Goal: Task Accomplishment & Management: Complete application form

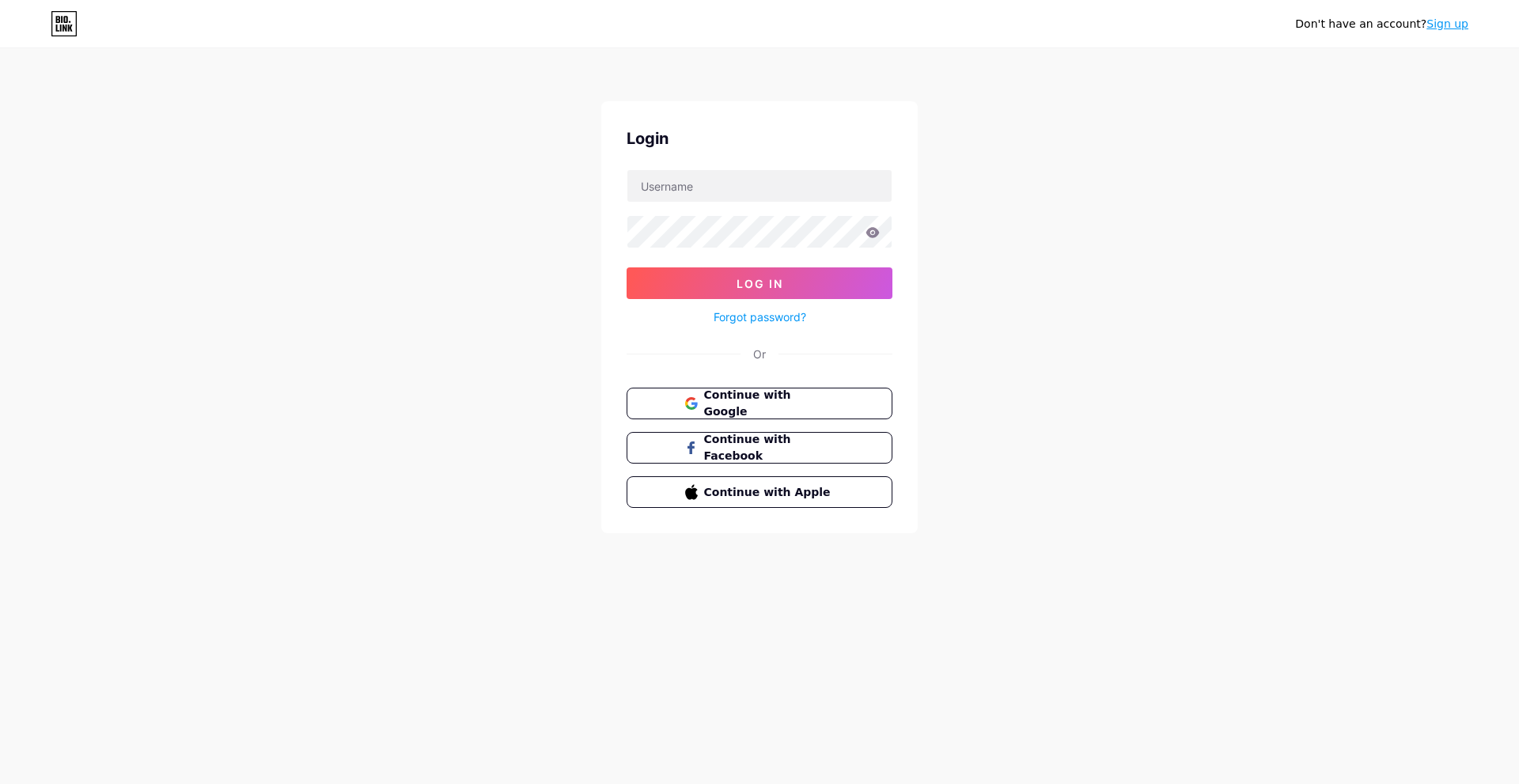
click at [1094, 321] on div "Don't have an account? Sign up Login Log In Forgot password? Or Continue with G…" at bounding box center [759, 291] width 1519 height 584
click at [738, 411] on span "Continue with Google" at bounding box center [768, 403] width 132 height 34
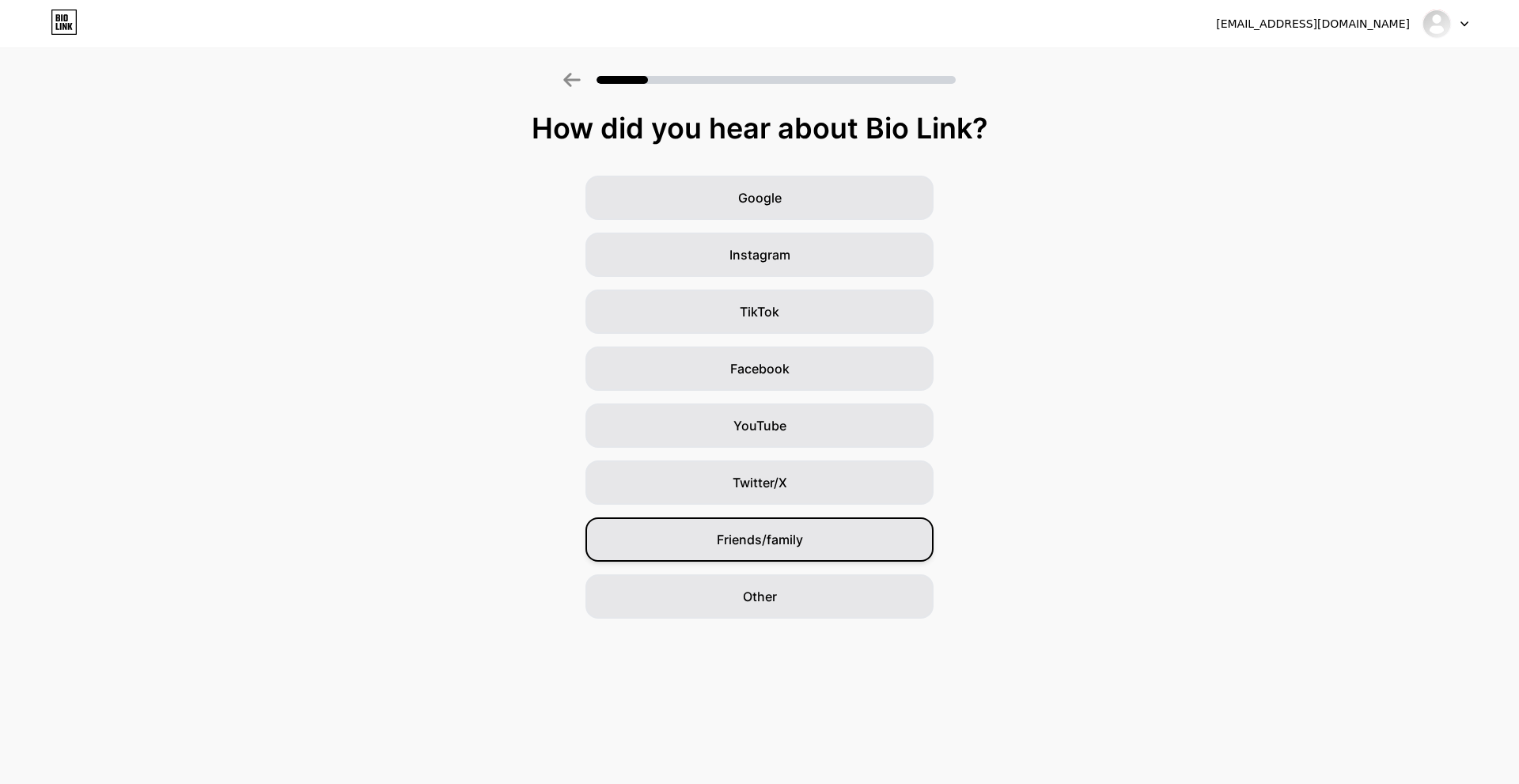
click at [786, 532] on span "Friends/family" at bounding box center [759, 539] width 86 height 19
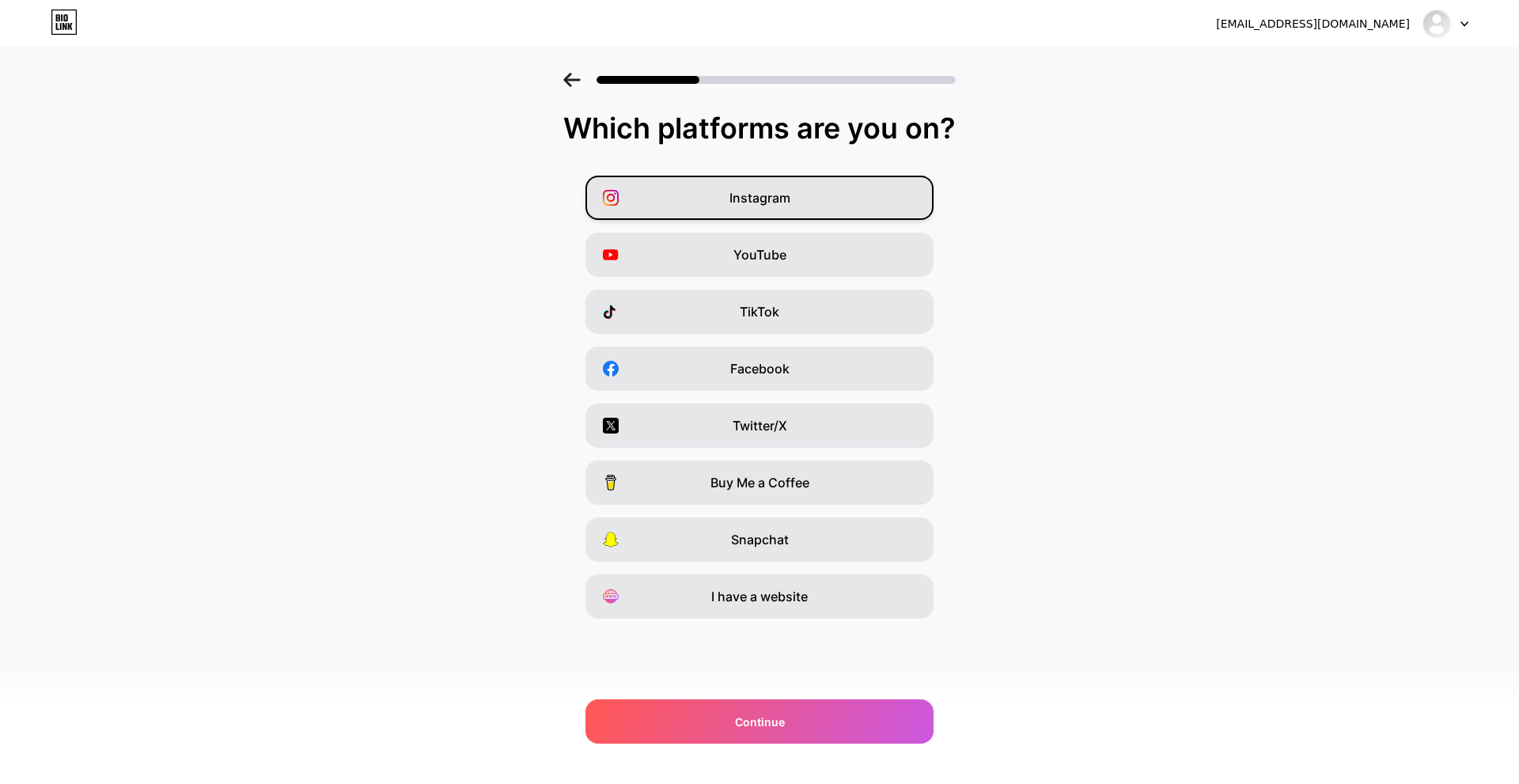
click at [862, 206] on div "Instagram" at bounding box center [759, 197] width 348 height 44
click at [855, 256] on div "YouTube" at bounding box center [759, 254] width 348 height 44
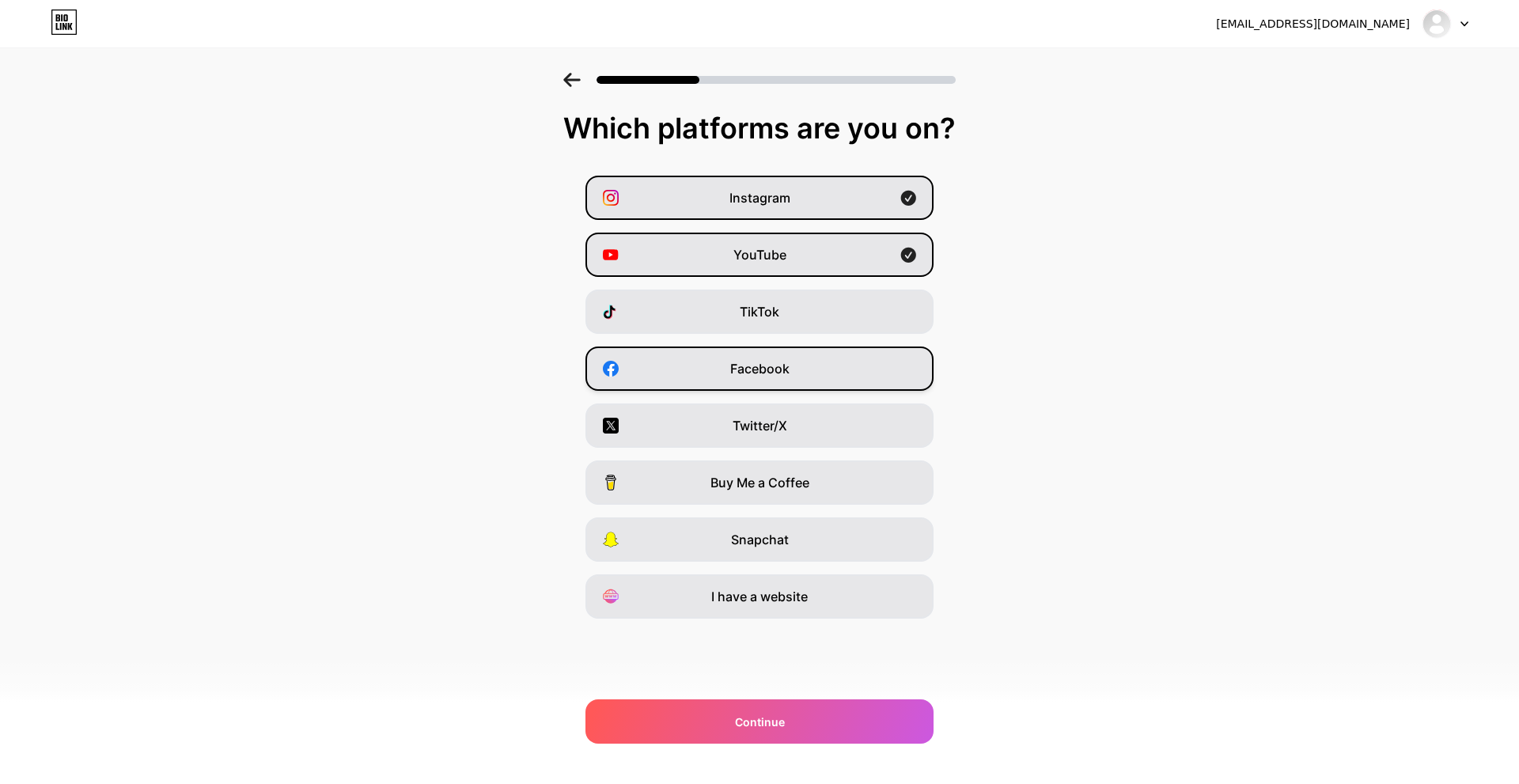
click at [831, 365] on div "Facebook" at bounding box center [759, 368] width 348 height 44
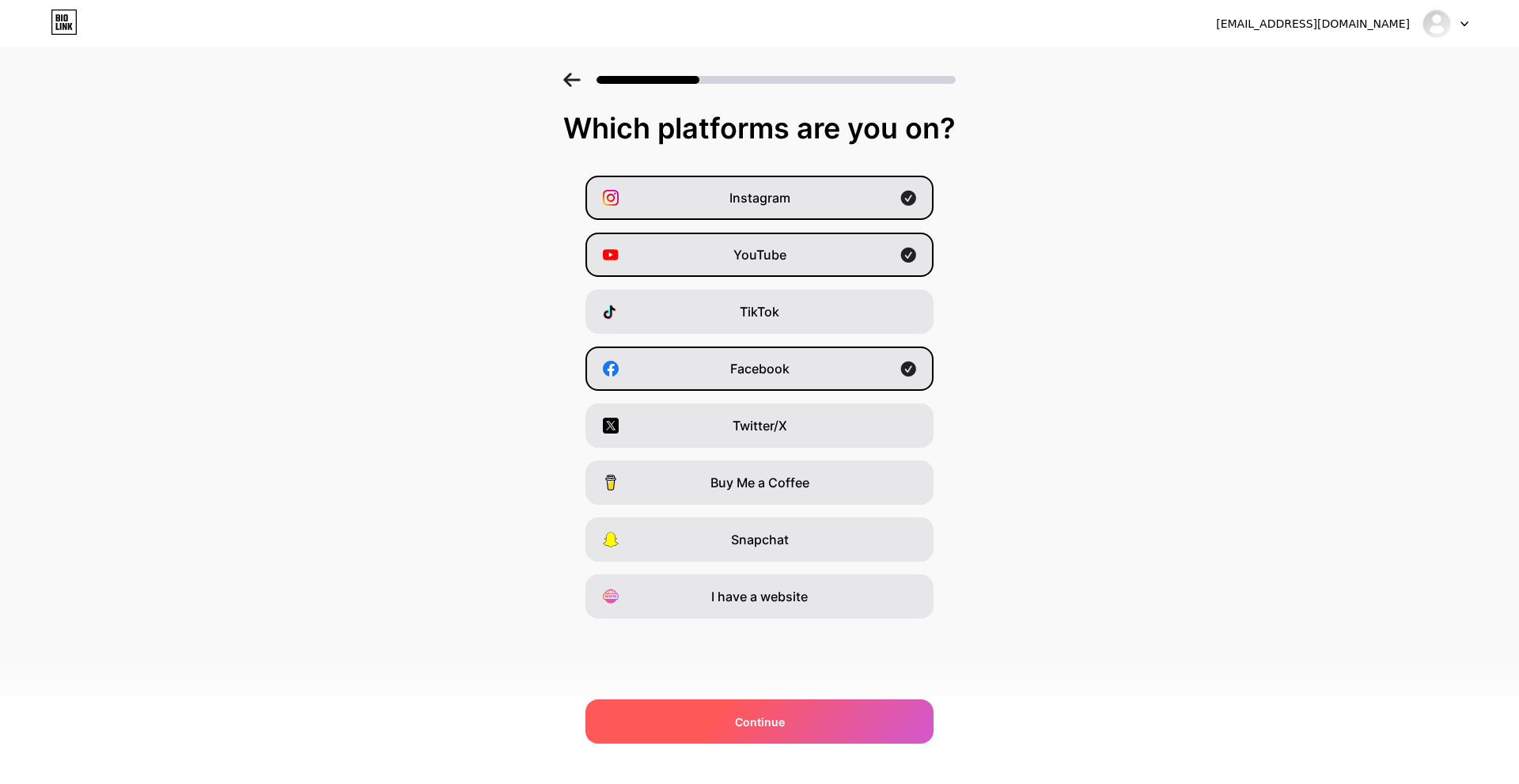
click at [776, 718] on span "Continue" at bounding box center [760, 721] width 50 height 17
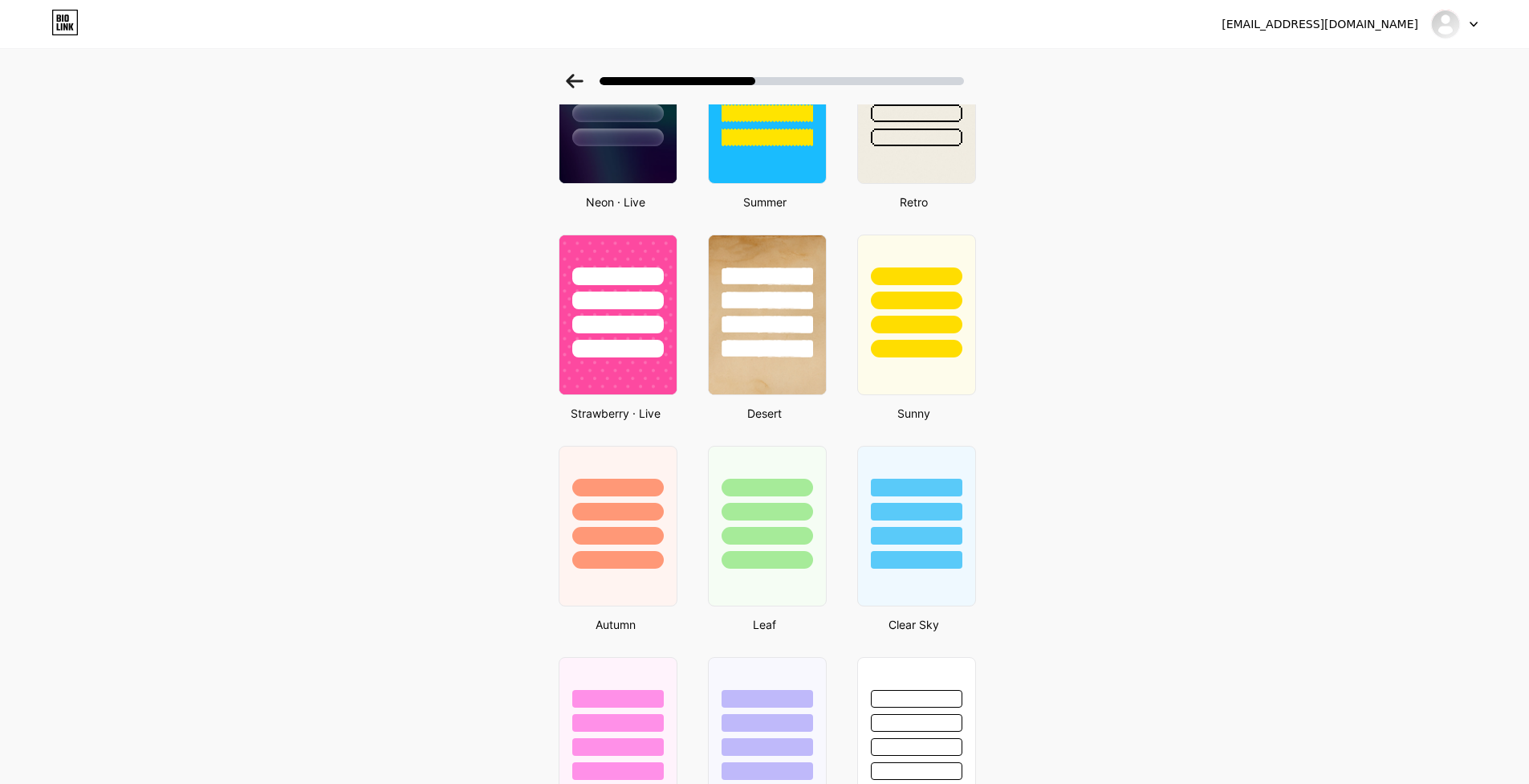
scroll to position [727, 0]
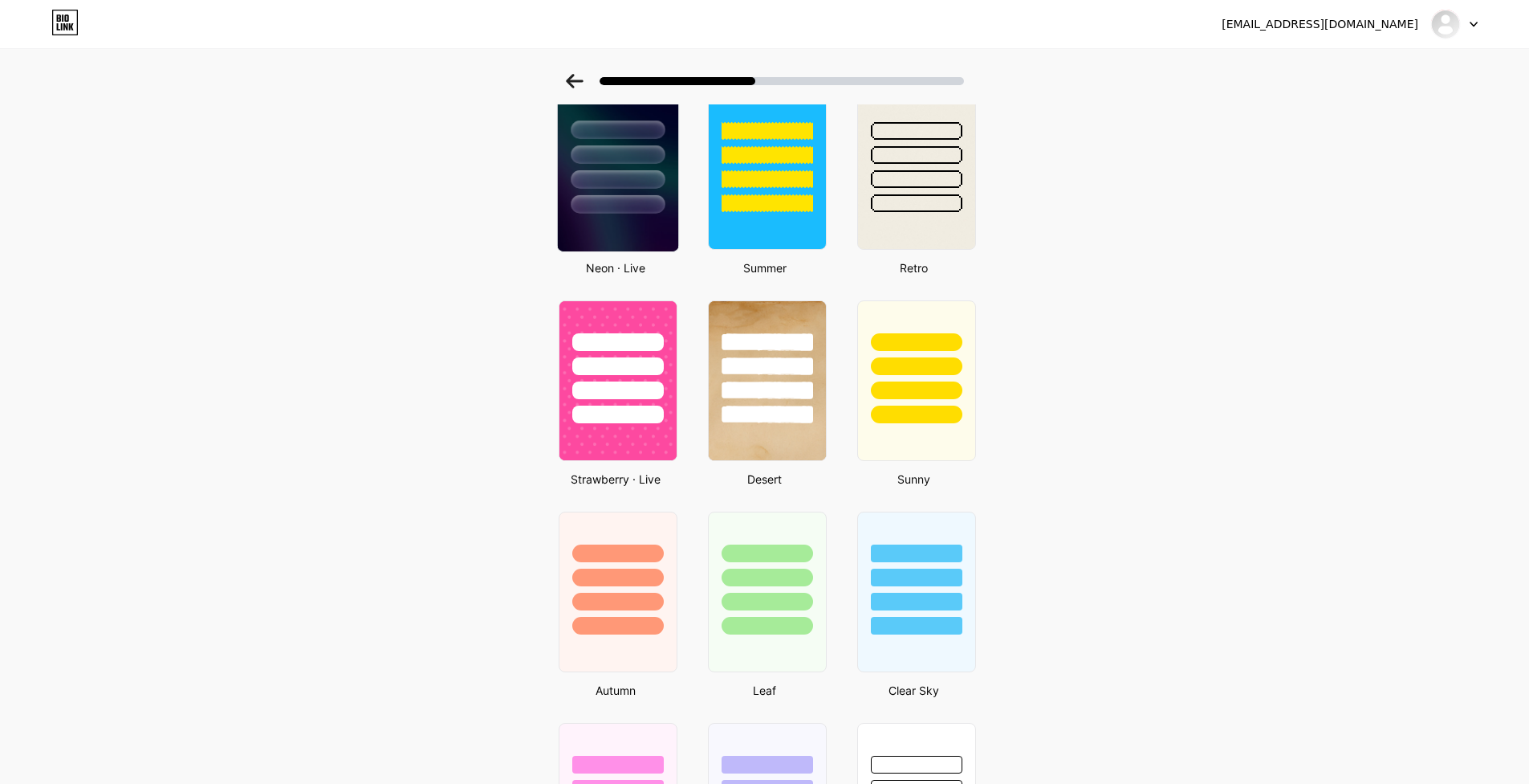
click at [601, 223] on img at bounding box center [617, 169] width 120 height 164
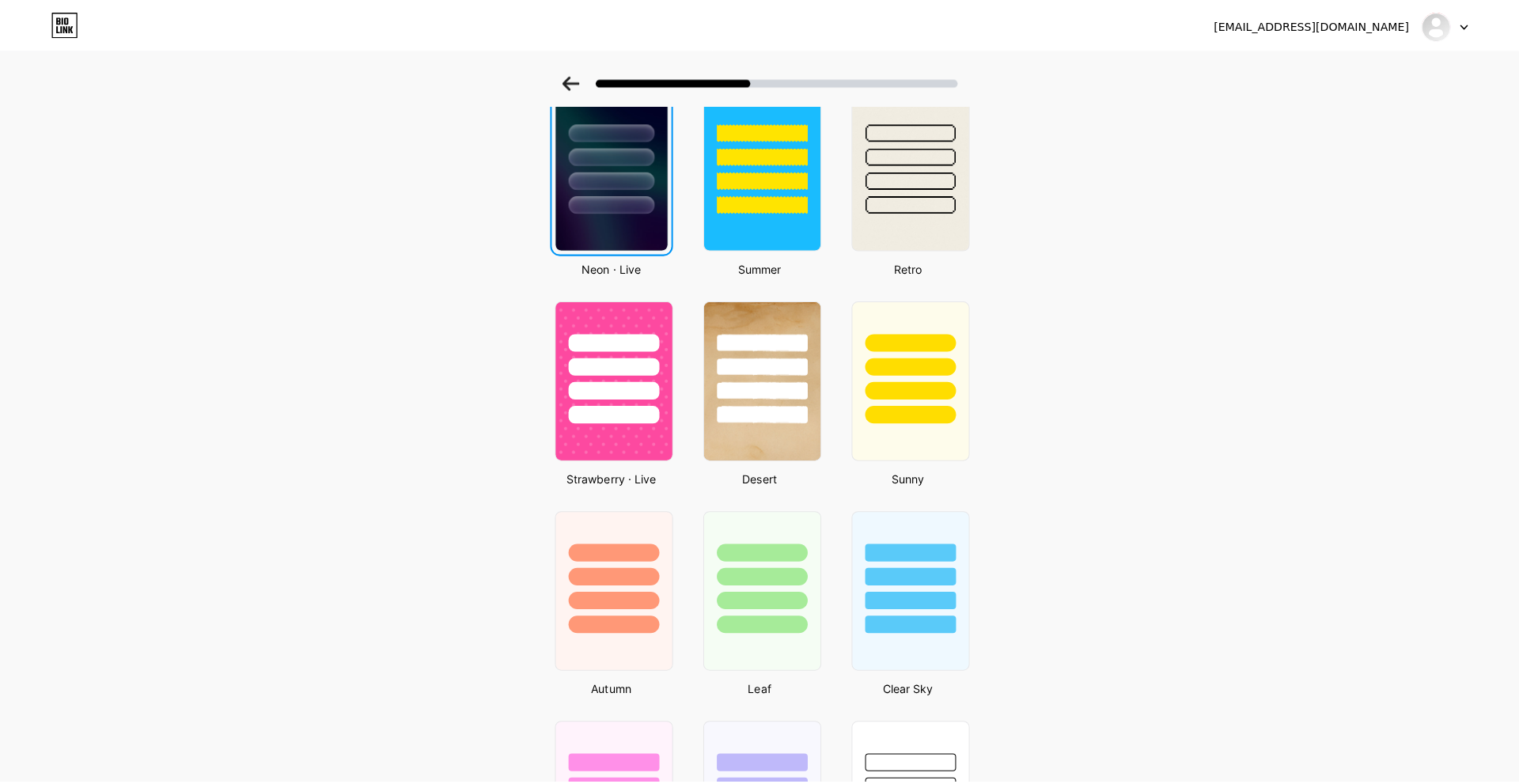
scroll to position [0, 0]
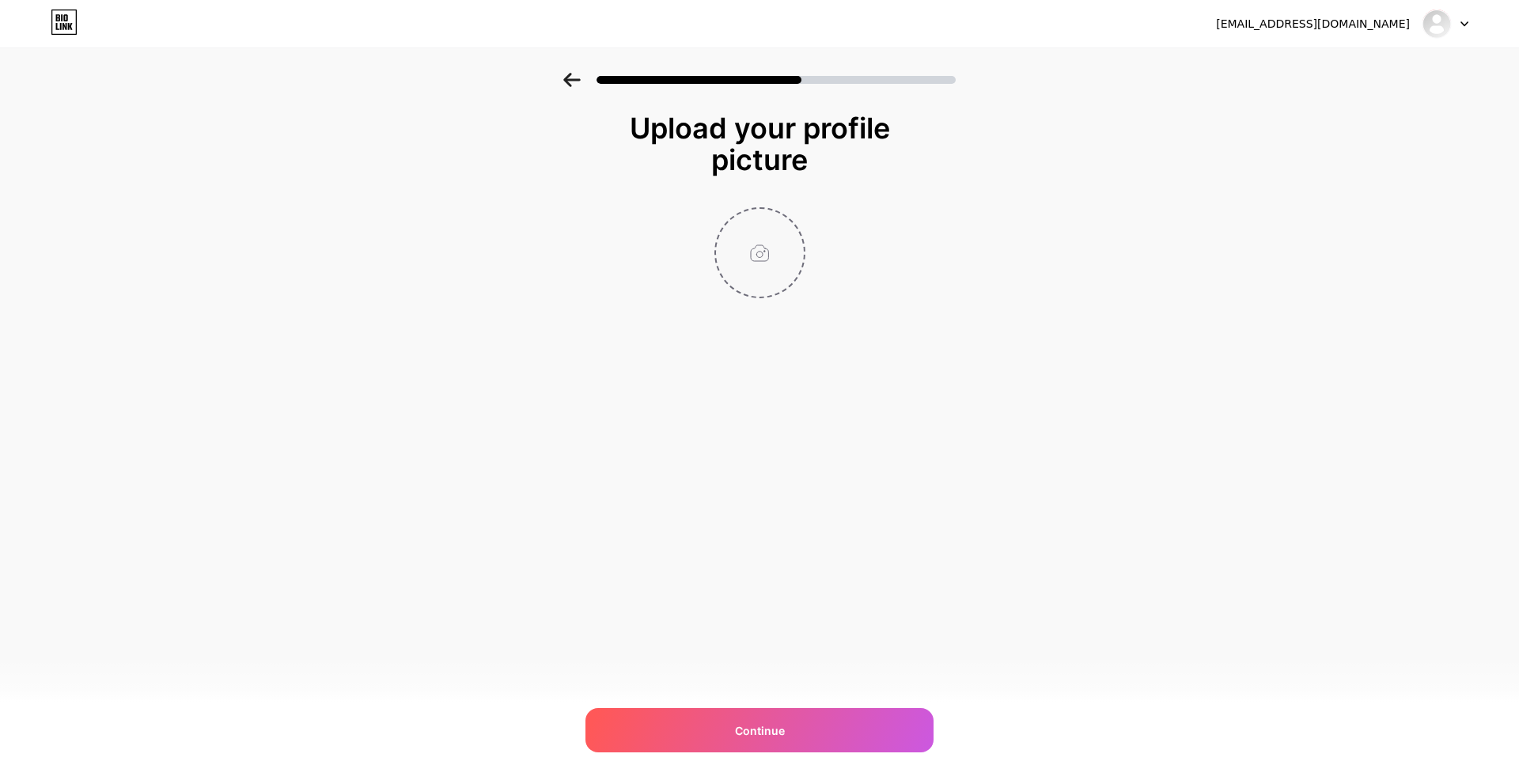
click at [765, 252] on input "file" at bounding box center [759, 252] width 88 height 88
type input "C:\fakepath\logo_freelife-04.png"
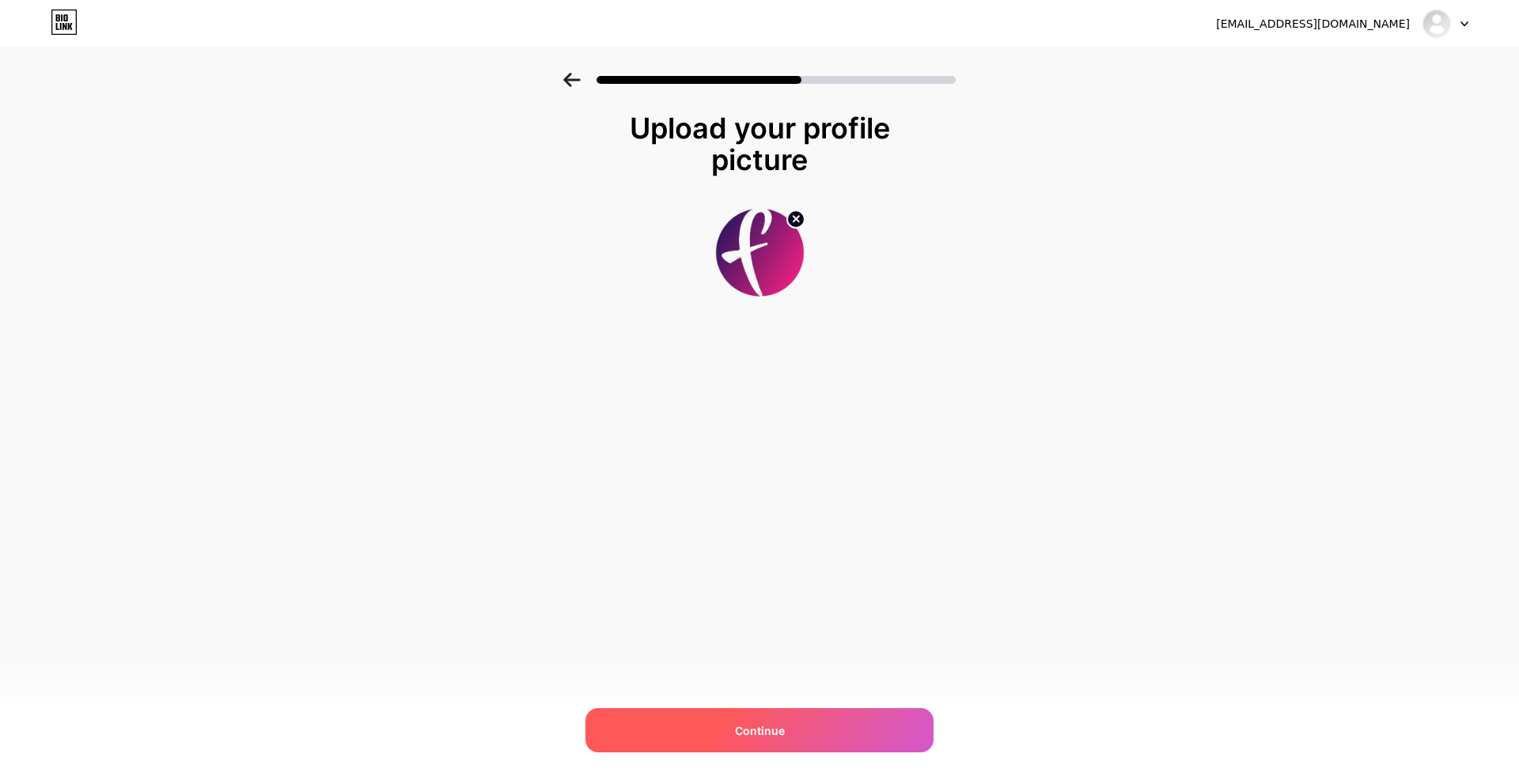
click at [732, 722] on div "Continue" at bounding box center [759, 730] width 348 height 44
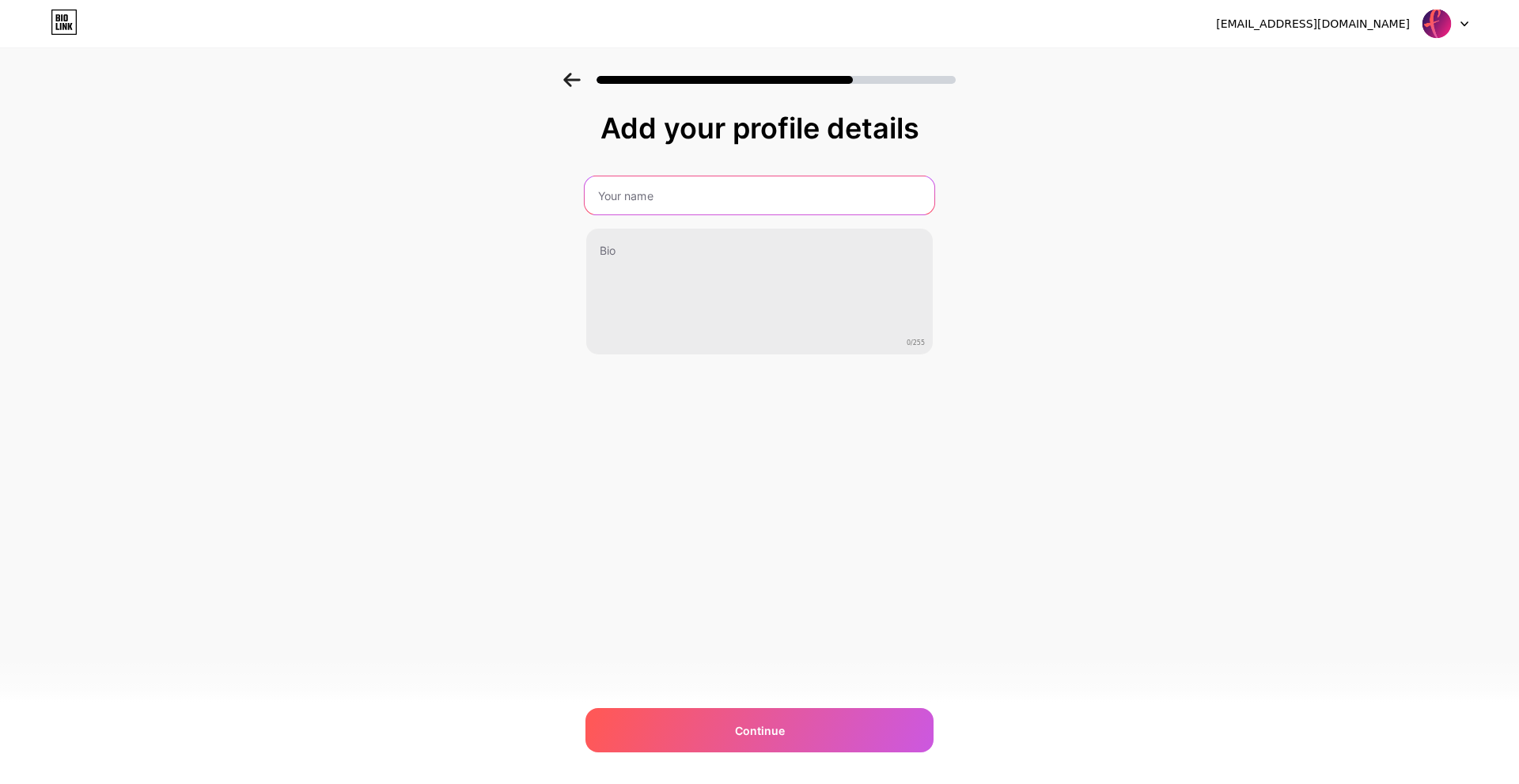
click at [728, 197] on input "text" at bounding box center [759, 195] width 350 height 38
type input "[DEMOGRAPHIC_DATA] Freelife"
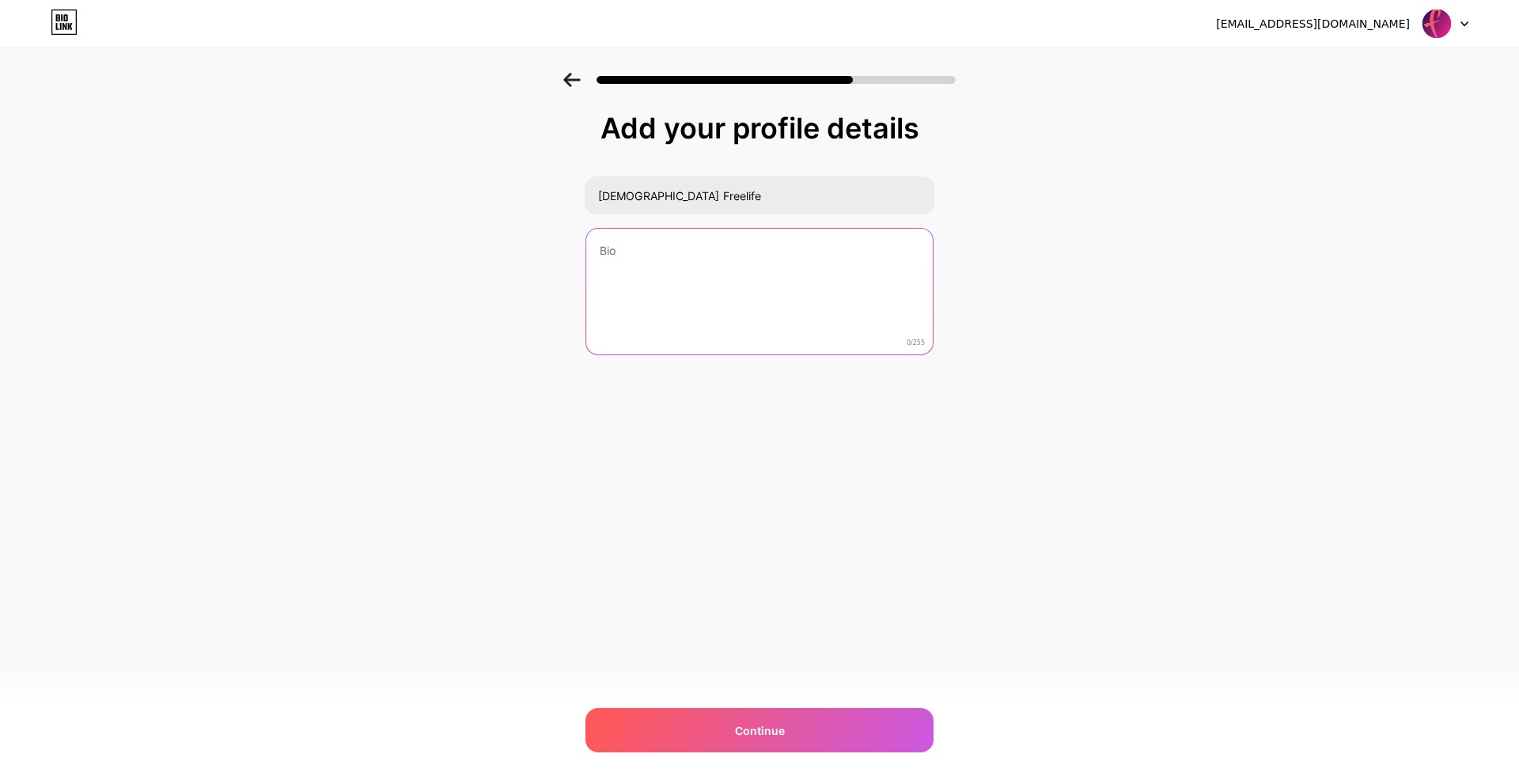
click at [722, 238] on textarea at bounding box center [759, 292] width 347 height 128
click at [646, 256] on textarea at bounding box center [759, 292] width 350 height 129
paste textarea "FreeLife fue llamado a llevar a cada persona a una relación con [DEMOGRAPHIC_DA…"
click at [600, 250] on textarea "FreeLife fue llamado a llevar a cada persona a una relación con [DEMOGRAPHIC_DA…" at bounding box center [759, 292] width 350 height 129
type textarea "FreeLife fue llamado a llevar a cada persona a una relación con [DEMOGRAPHIC_DA…"
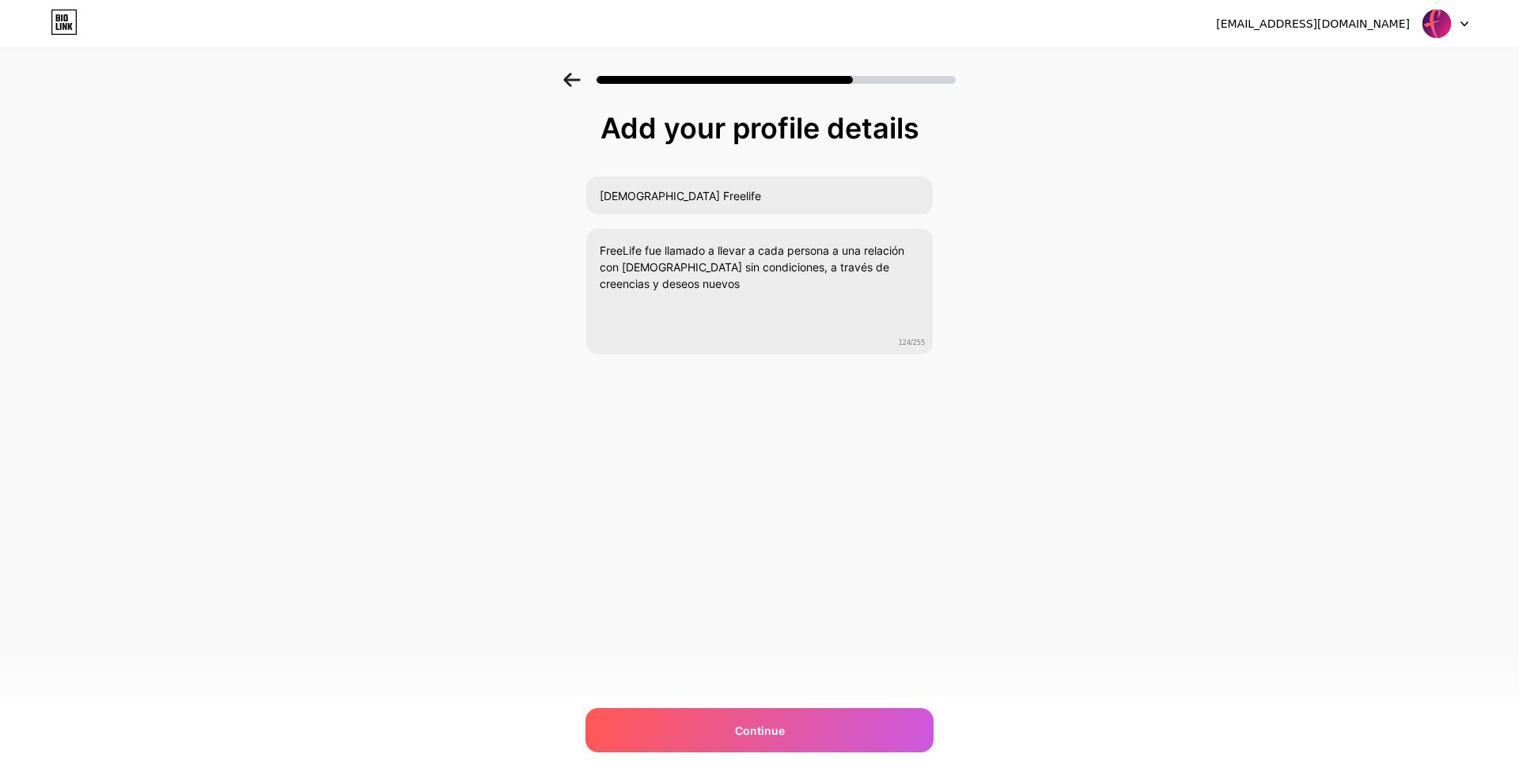
click at [830, 403] on div "Add your profile details [DEMOGRAPHIC_DATA] Freelife FreeLife fue llamado a lle…" at bounding box center [759, 274] width 348 height 322
click at [777, 736] on span "Continue" at bounding box center [760, 731] width 50 height 17
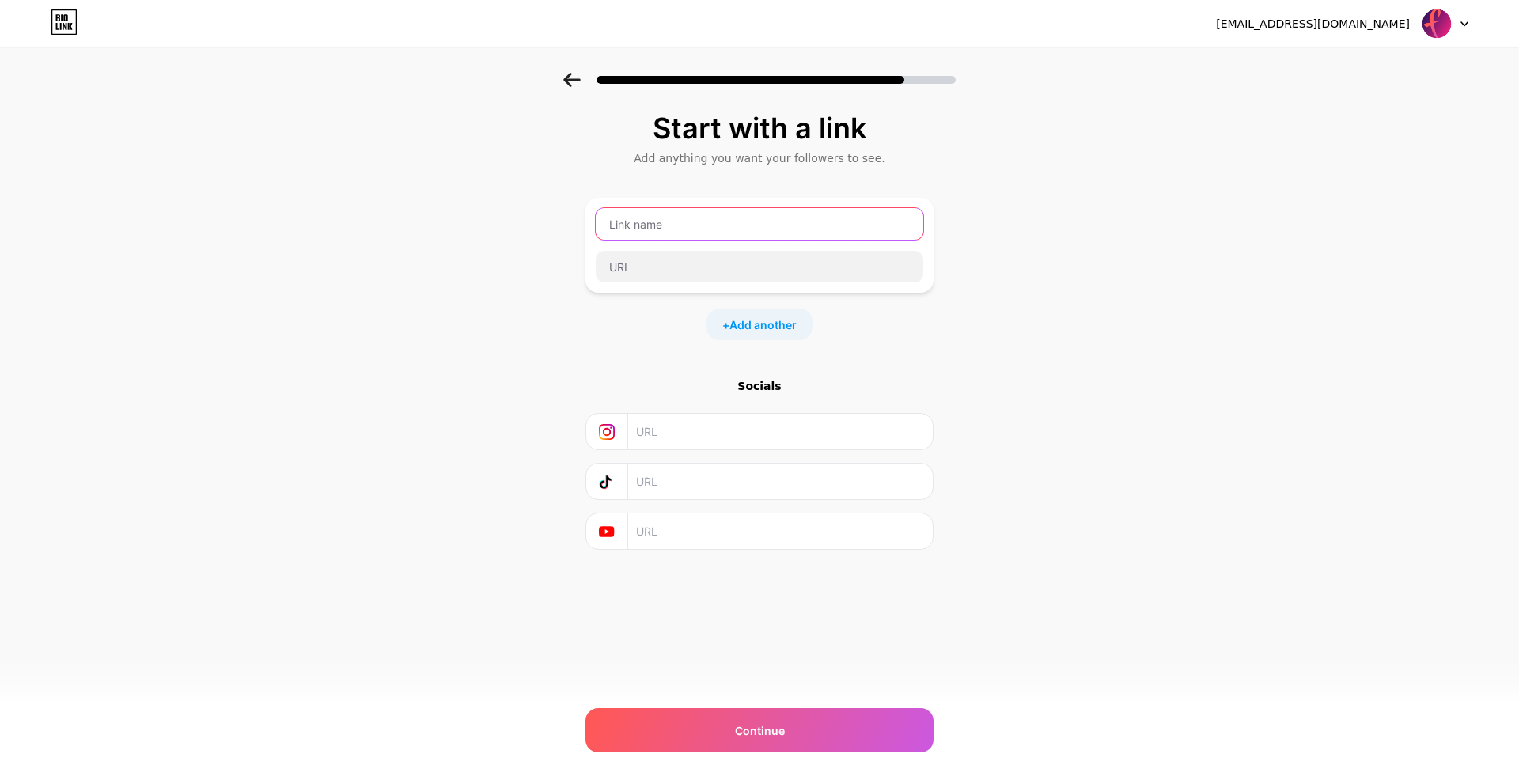
click at [696, 220] on input "text" at bounding box center [759, 224] width 327 height 32
click at [671, 438] on input "text" at bounding box center [780, 431] width 287 height 36
click at [722, 432] on input "text" at bounding box center [780, 431] width 287 height 36
paste input "[URL][DOMAIN_NAME]"
type input "[URL][DOMAIN_NAME]"
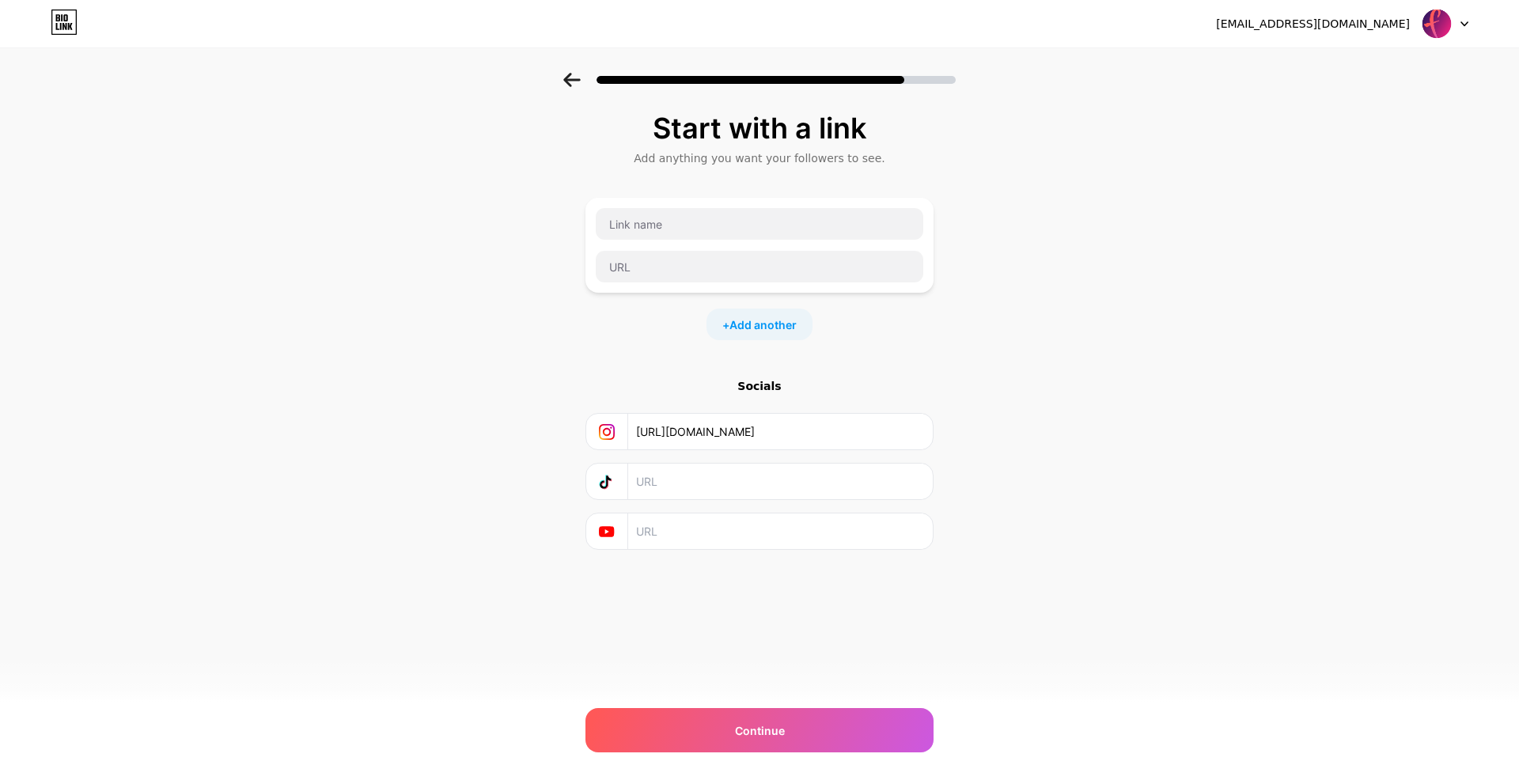
click at [682, 475] on input "text" at bounding box center [780, 481] width 287 height 36
click at [682, 525] on input "text" at bounding box center [780, 531] width 287 height 36
click at [698, 530] on input "text" at bounding box center [780, 531] width 287 height 36
paste input "[URL][DOMAIN_NAME]"
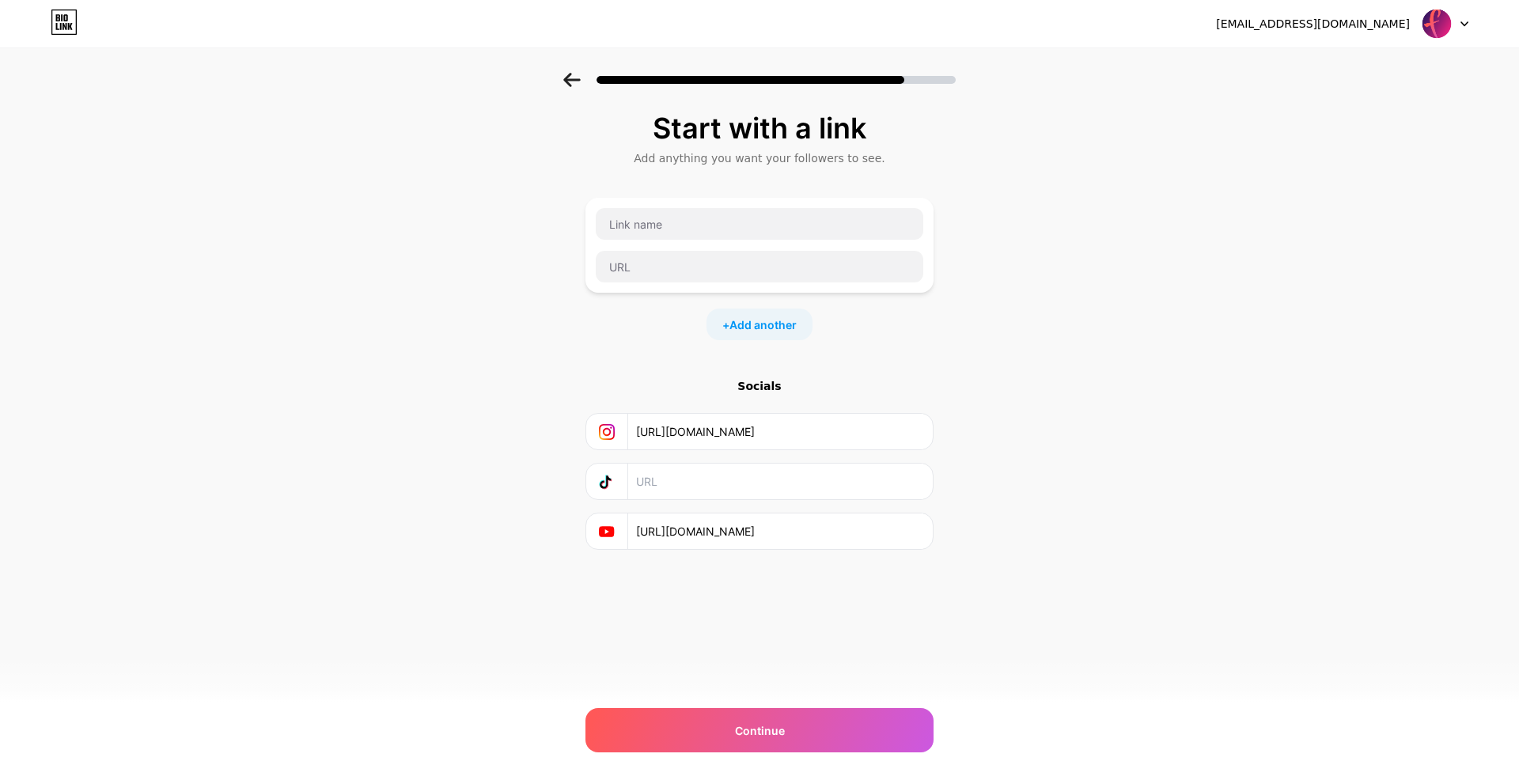
type input "[URL][DOMAIN_NAME]"
click at [858, 488] on input "text" at bounding box center [780, 481] width 287 height 36
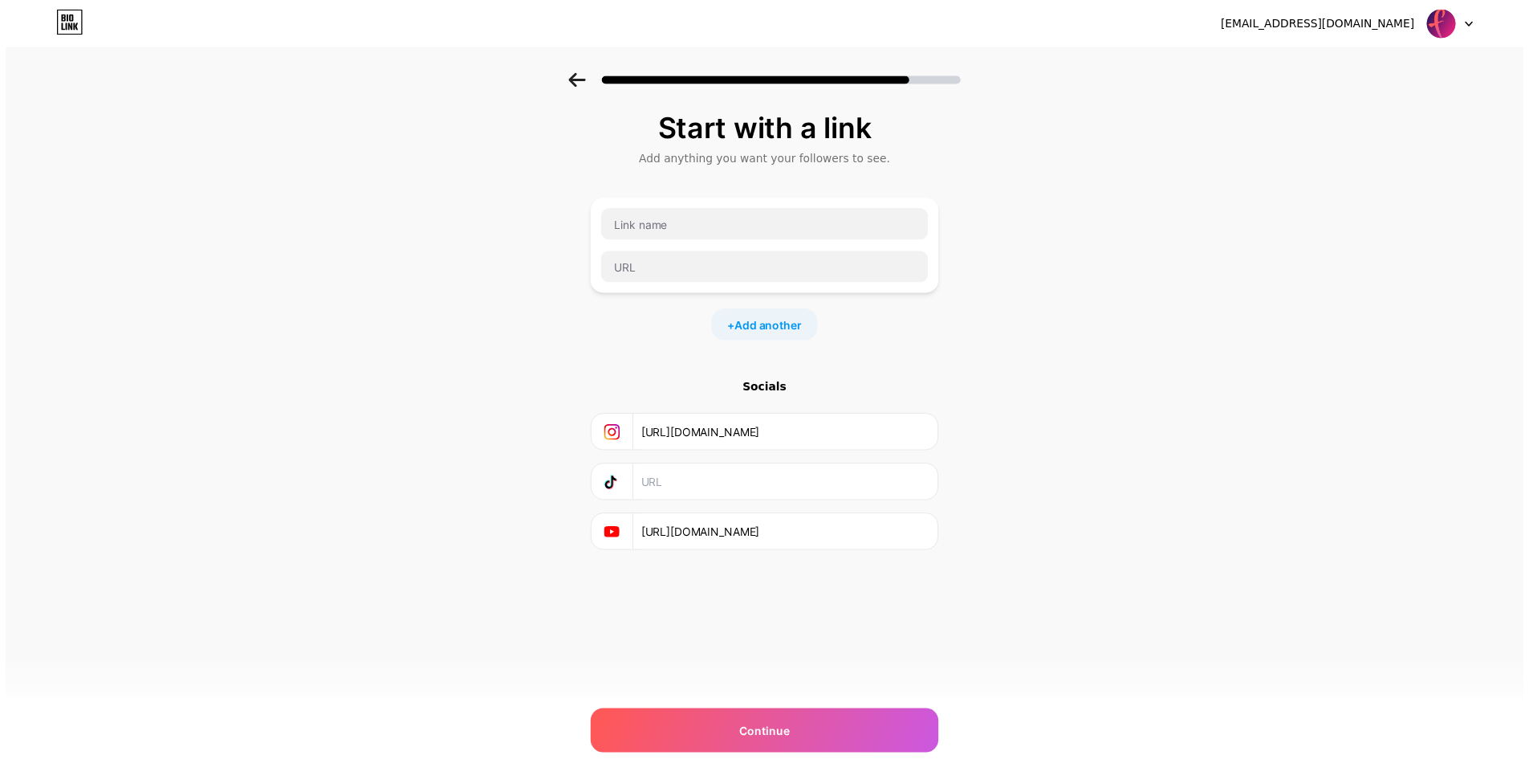
scroll to position [0, 0]
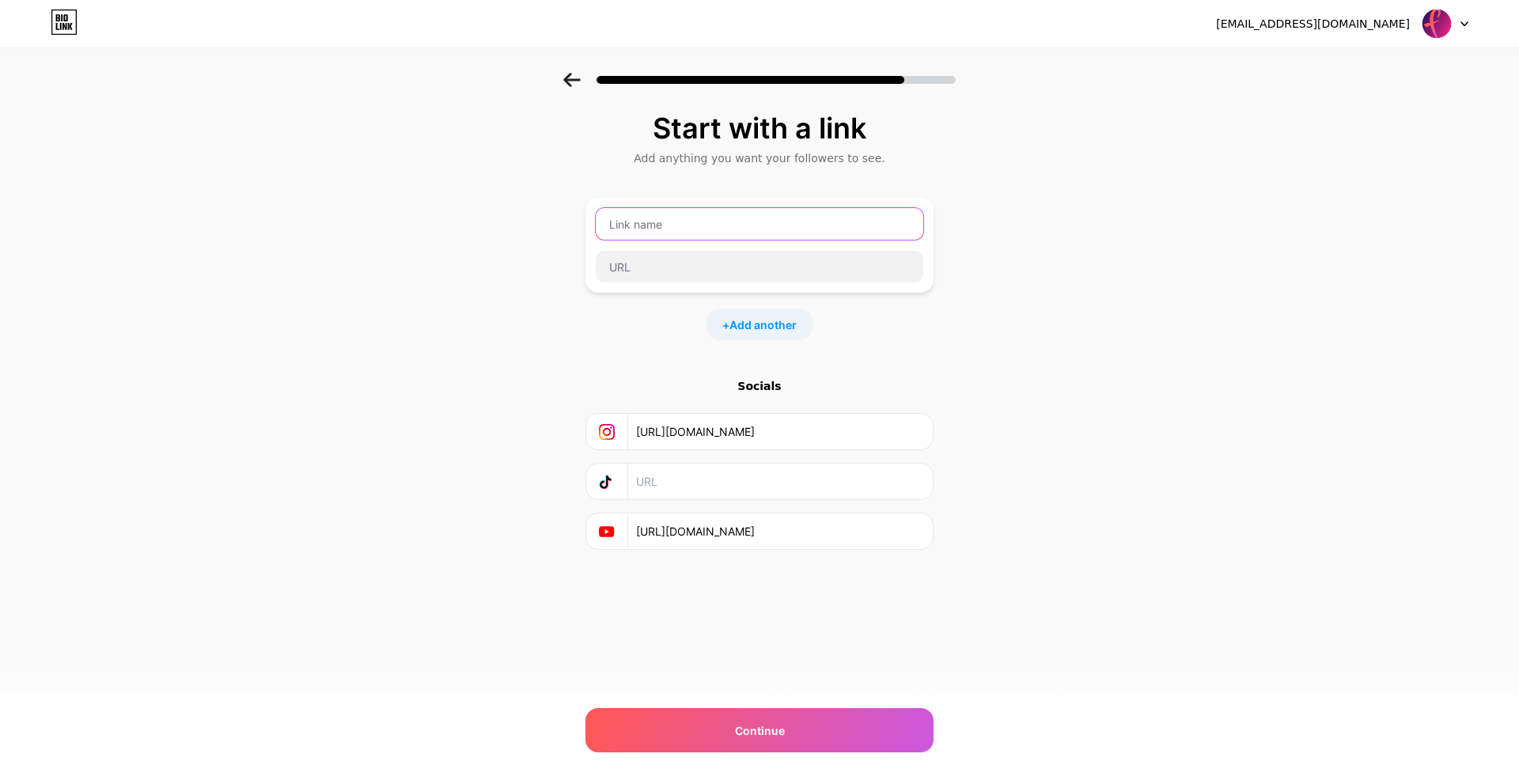
click at [717, 217] on input "text" at bounding box center [759, 224] width 327 height 32
type input "J"
type input "Grupo de Jóvenes"
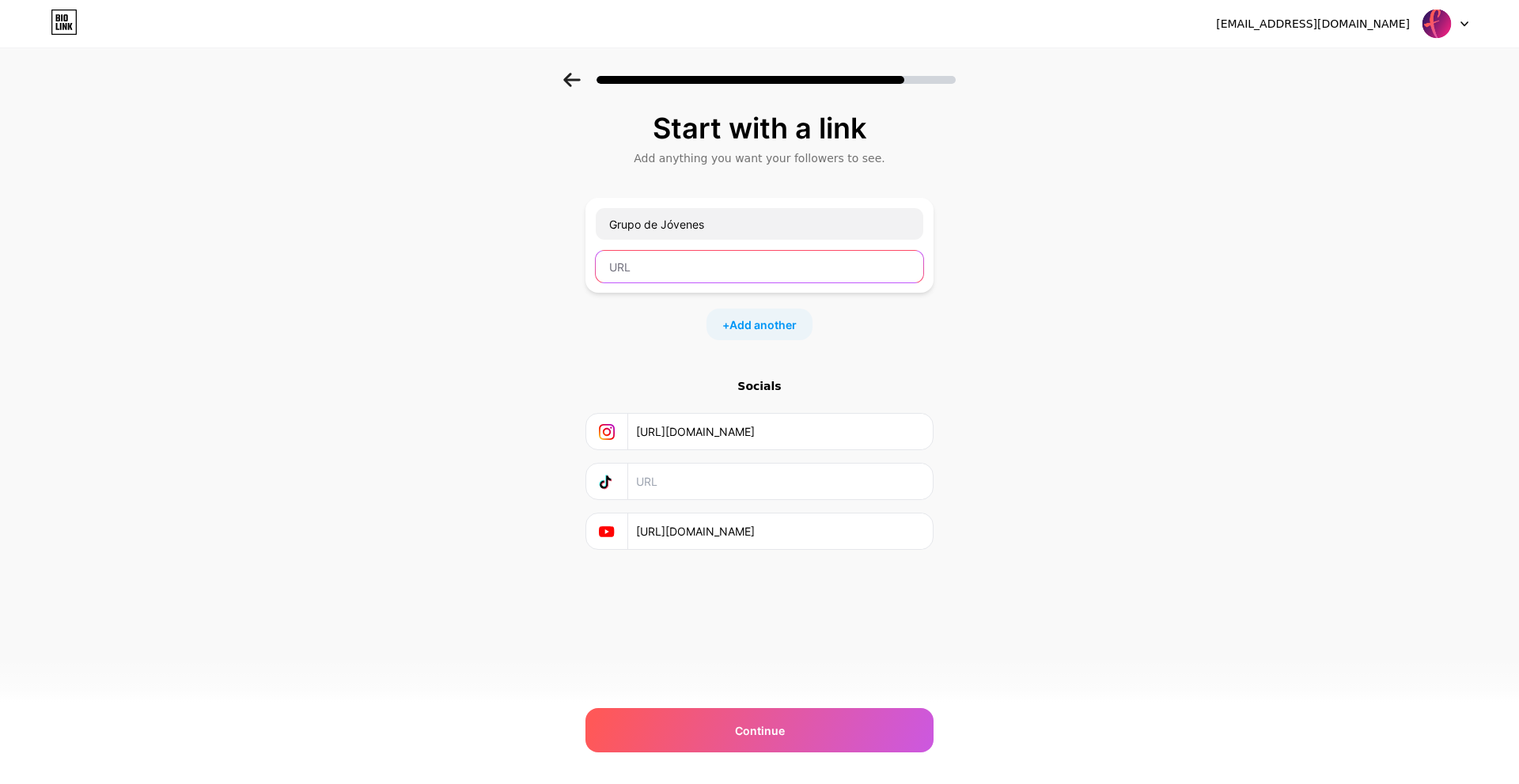
click at [718, 266] on input "text" at bounding box center [759, 266] width 327 height 32
click at [748, 275] on input "text" at bounding box center [759, 266] width 327 height 32
paste input "[URL][DOMAIN_NAME][DOMAIN_NAME]"
type input "[URL][DOMAIN_NAME][DOMAIN_NAME]"
click at [767, 320] on span "Add another" at bounding box center [762, 325] width 68 height 17
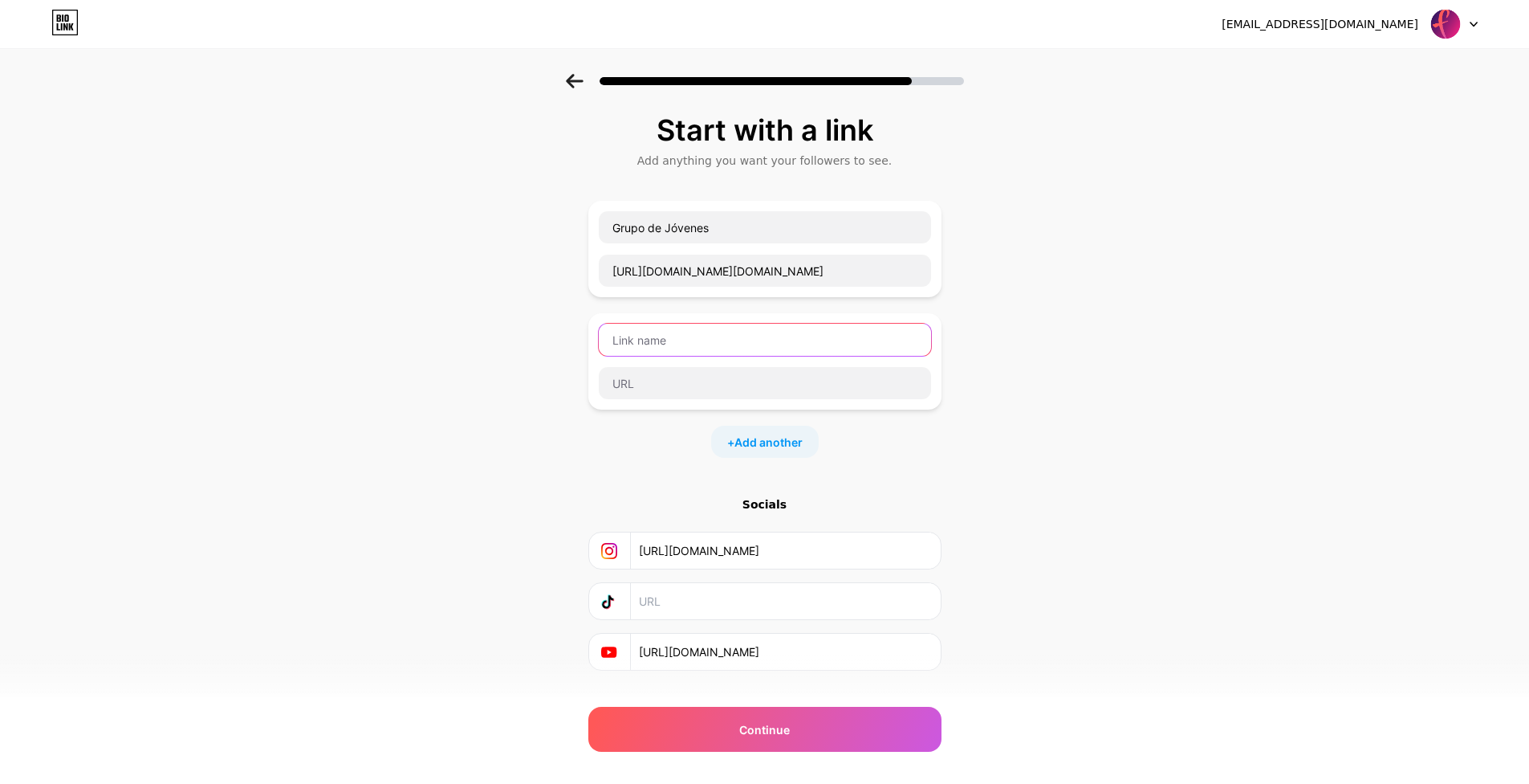
click at [698, 334] on input "text" at bounding box center [765, 340] width 332 height 32
type input "I"
type input "Free life"
click at [819, 548] on input "[URL][DOMAIN_NAME]" at bounding box center [785, 550] width 292 height 36
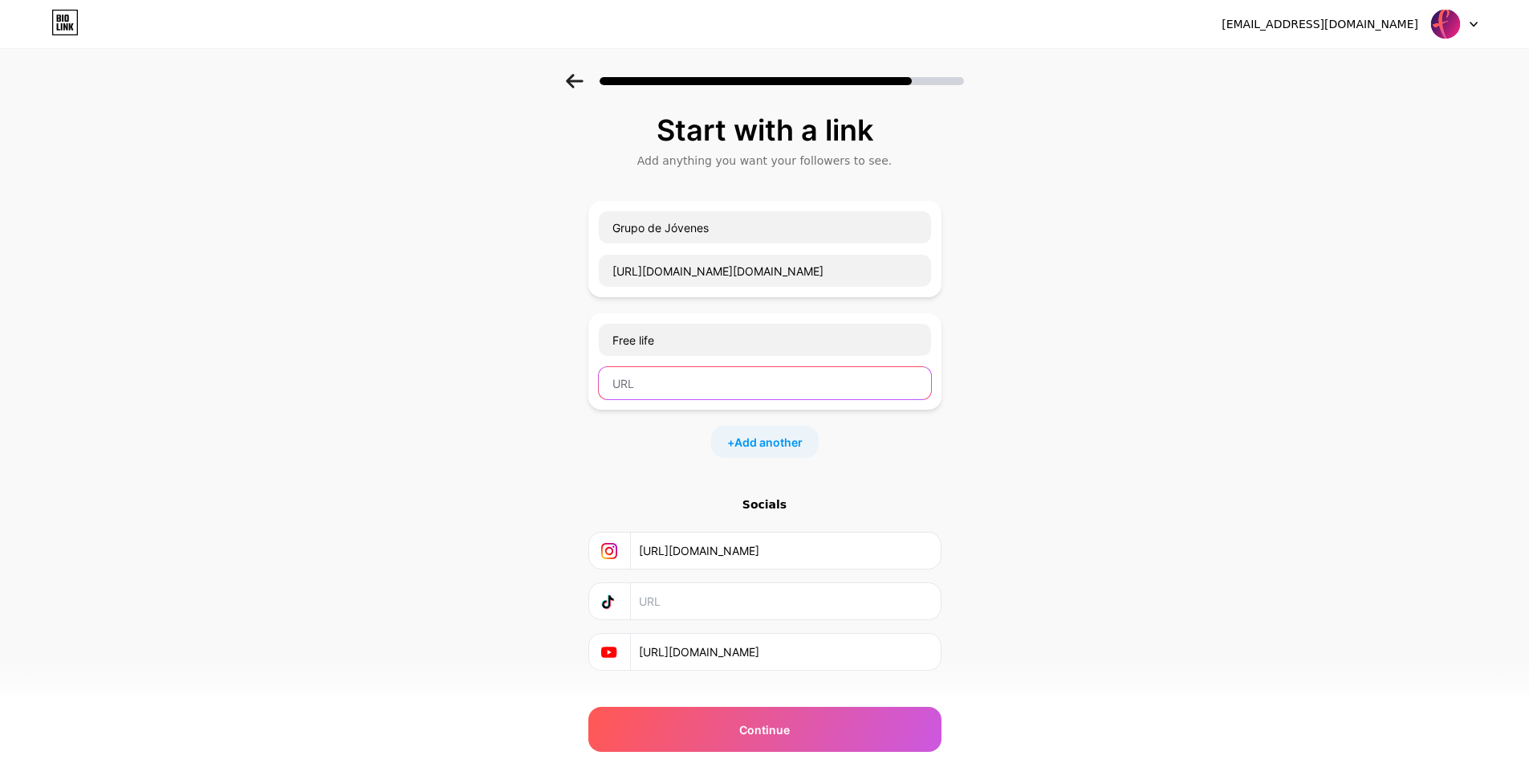
click at [733, 379] on input "text" at bounding box center [765, 383] width 332 height 32
paste input "[URL][DOMAIN_NAME]"
type input "[URL][DOMAIN_NAME]"
click at [761, 437] on span "Add another" at bounding box center [769, 442] width 69 height 17
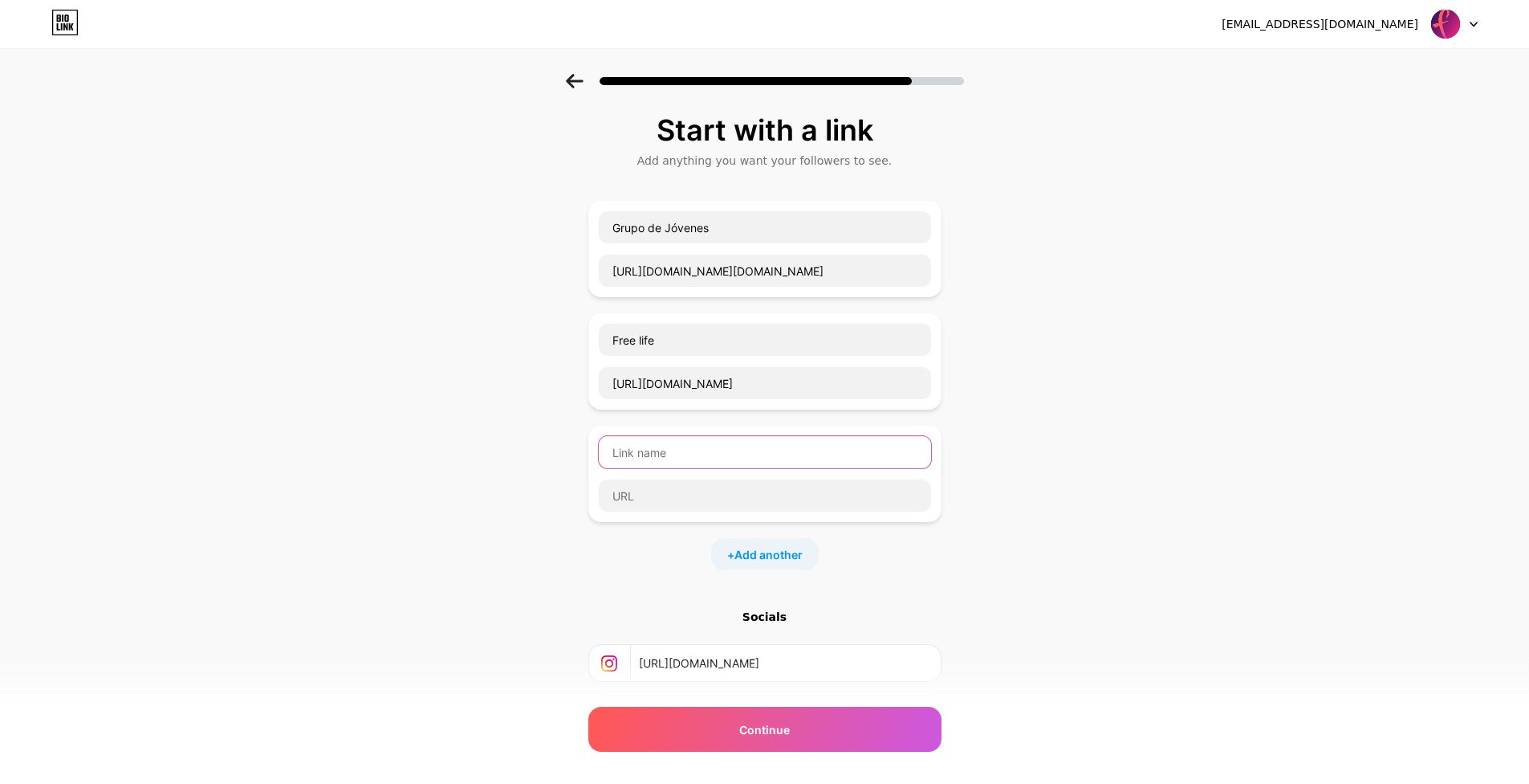
click at [740, 453] on input "text" at bounding box center [765, 452] width 332 height 32
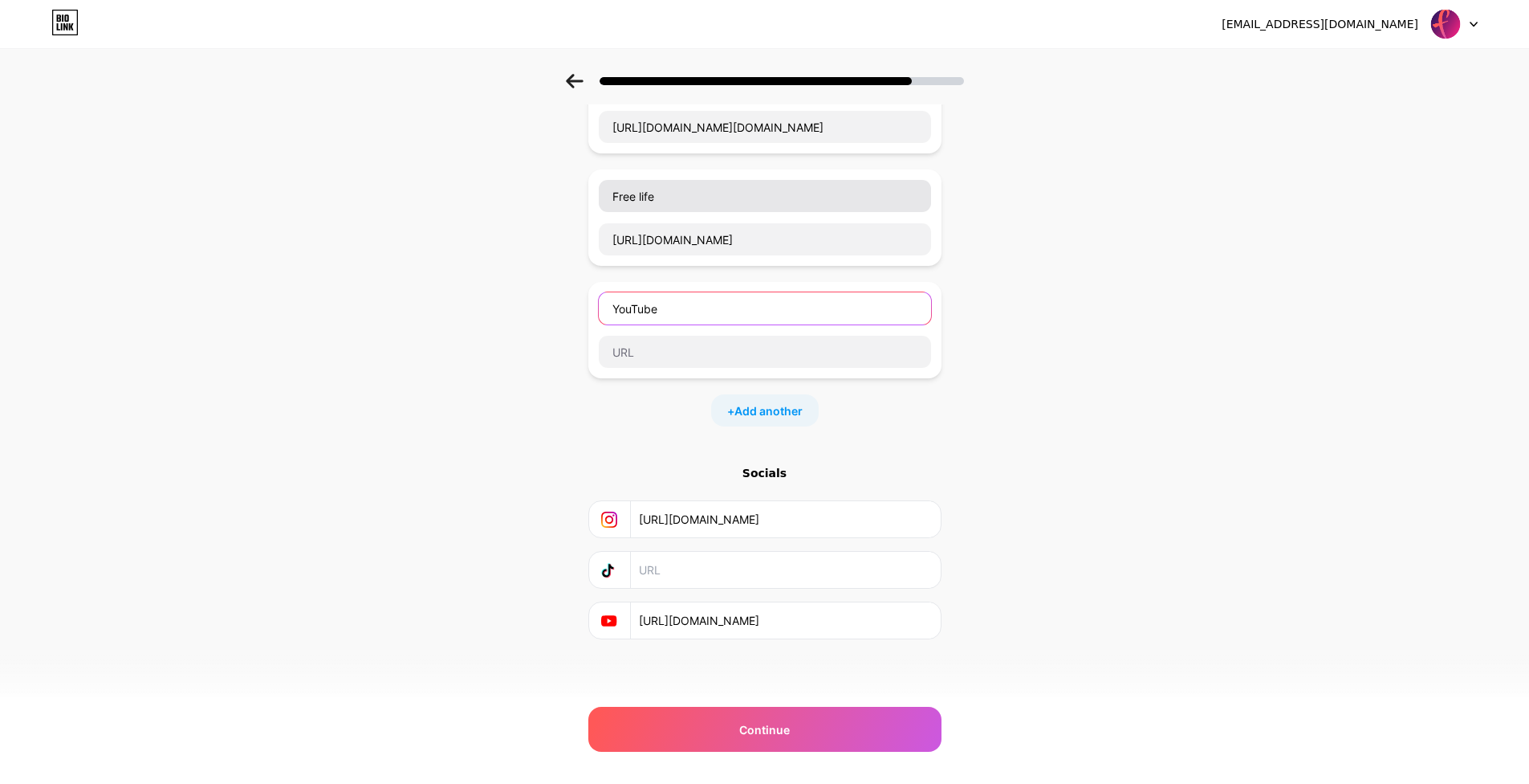
type input "YouTube"
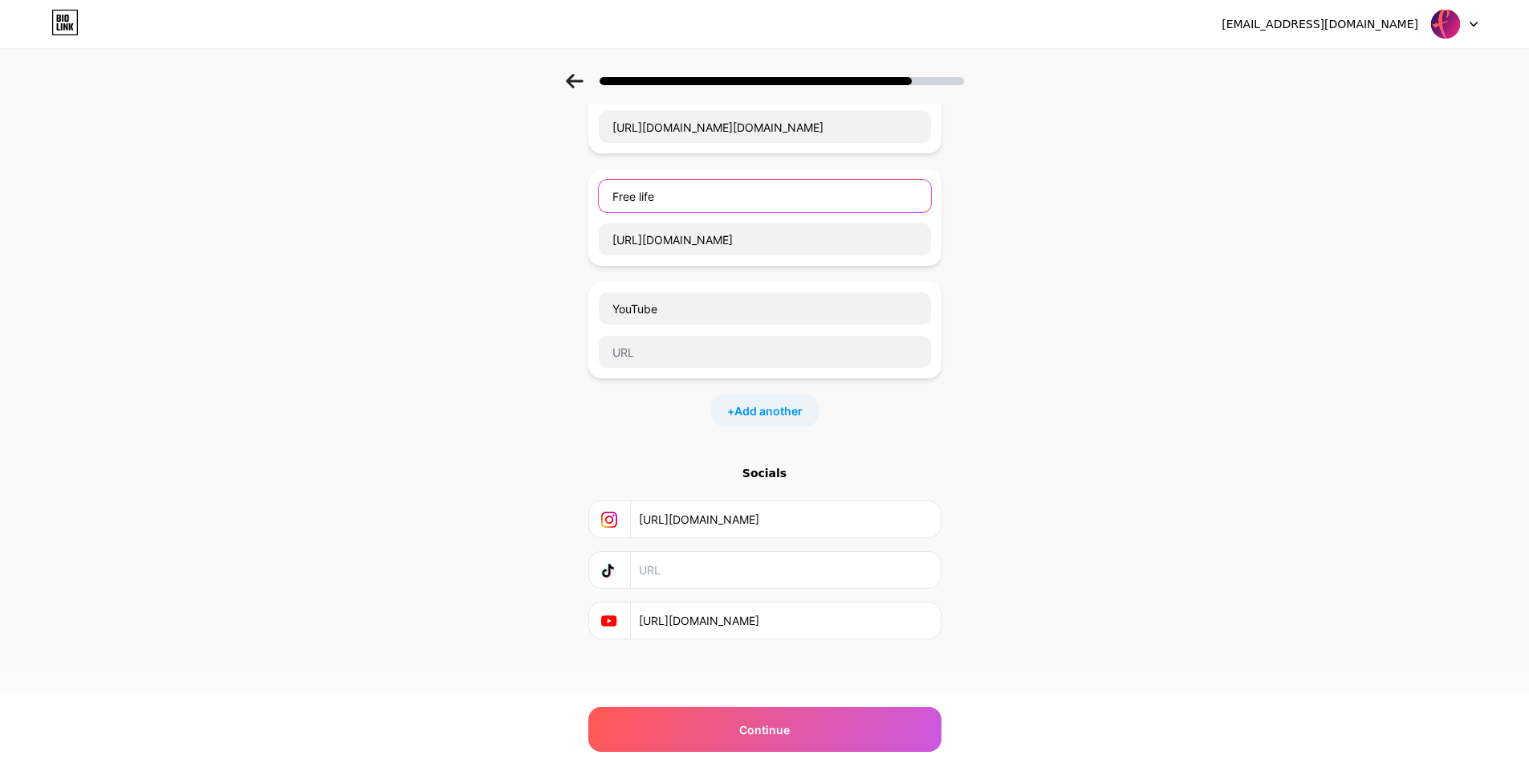
click at [690, 192] on input "Free life" at bounding box center [765, 196] width 332 height 32
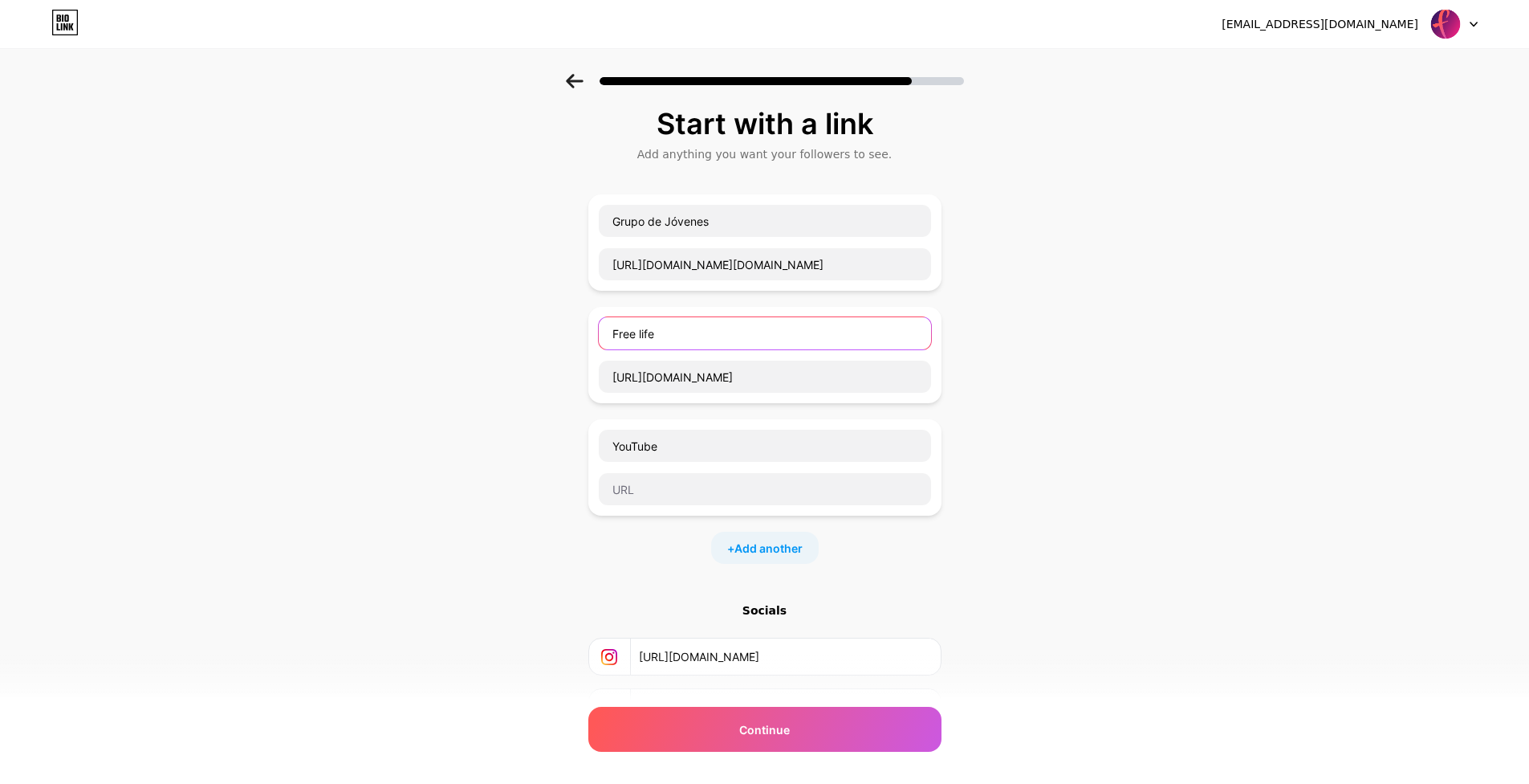
scroll to position [0, 0]
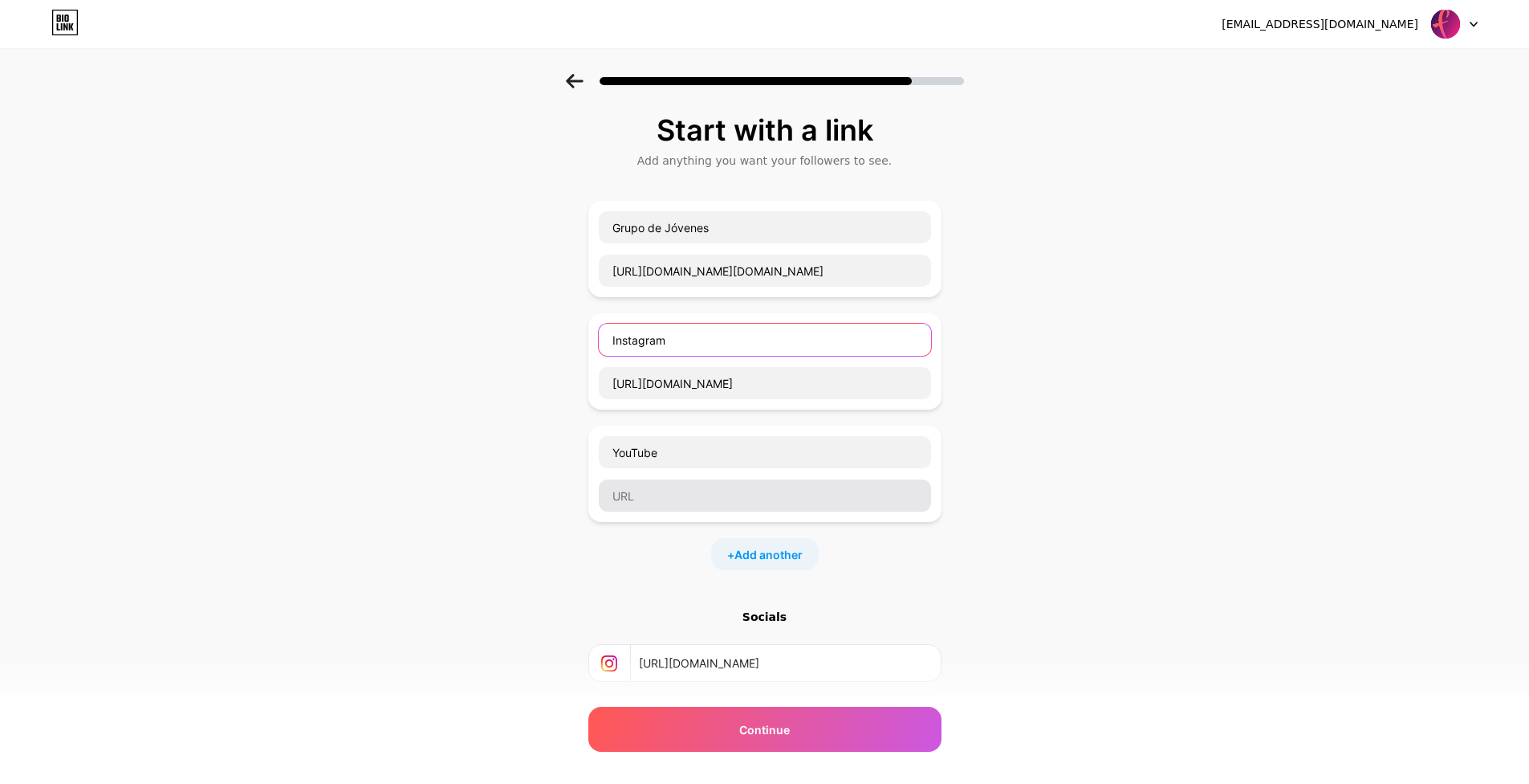
type input "Instagram"
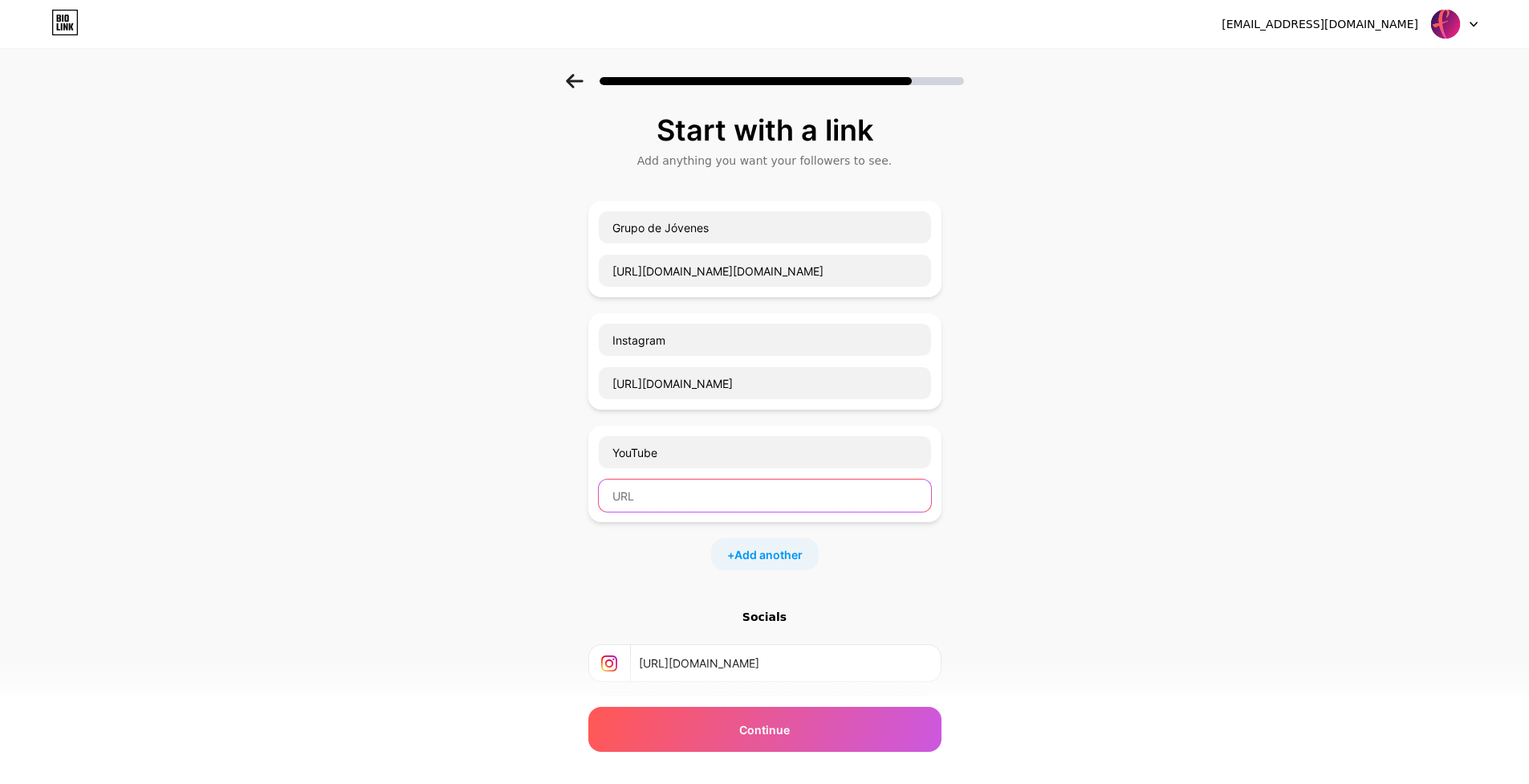
click at [714, 509] on input "text" at bounding box center [765, 496] width 332 height 32
click at [663, 486] on input "text" at bounding box center [765, 496] width 332 height 32
paste input "[URL][DOMAIN_NAME]"
type input "[URL][DOMAIN_NAME]"
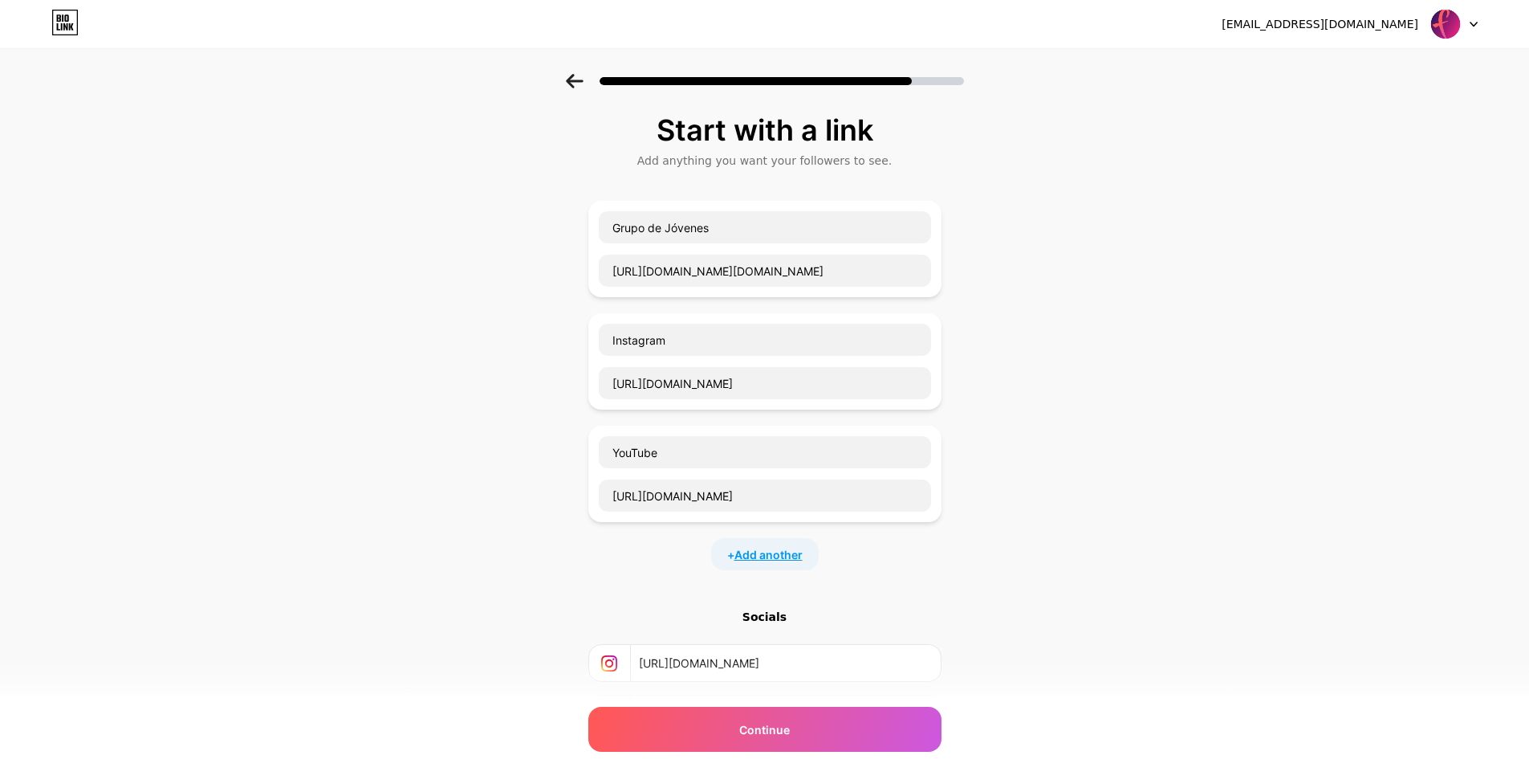
click at [785, 550] on span "Add another" at bounding box center [769, 554] width 69 height 17
click at [757, 564] on input "text" at bounding box center [765, 564] width 332 height 32
type input "Facebook"
click at [719, 627] on div "Facebook" at bounding box center [764, 587] width 353 height 97
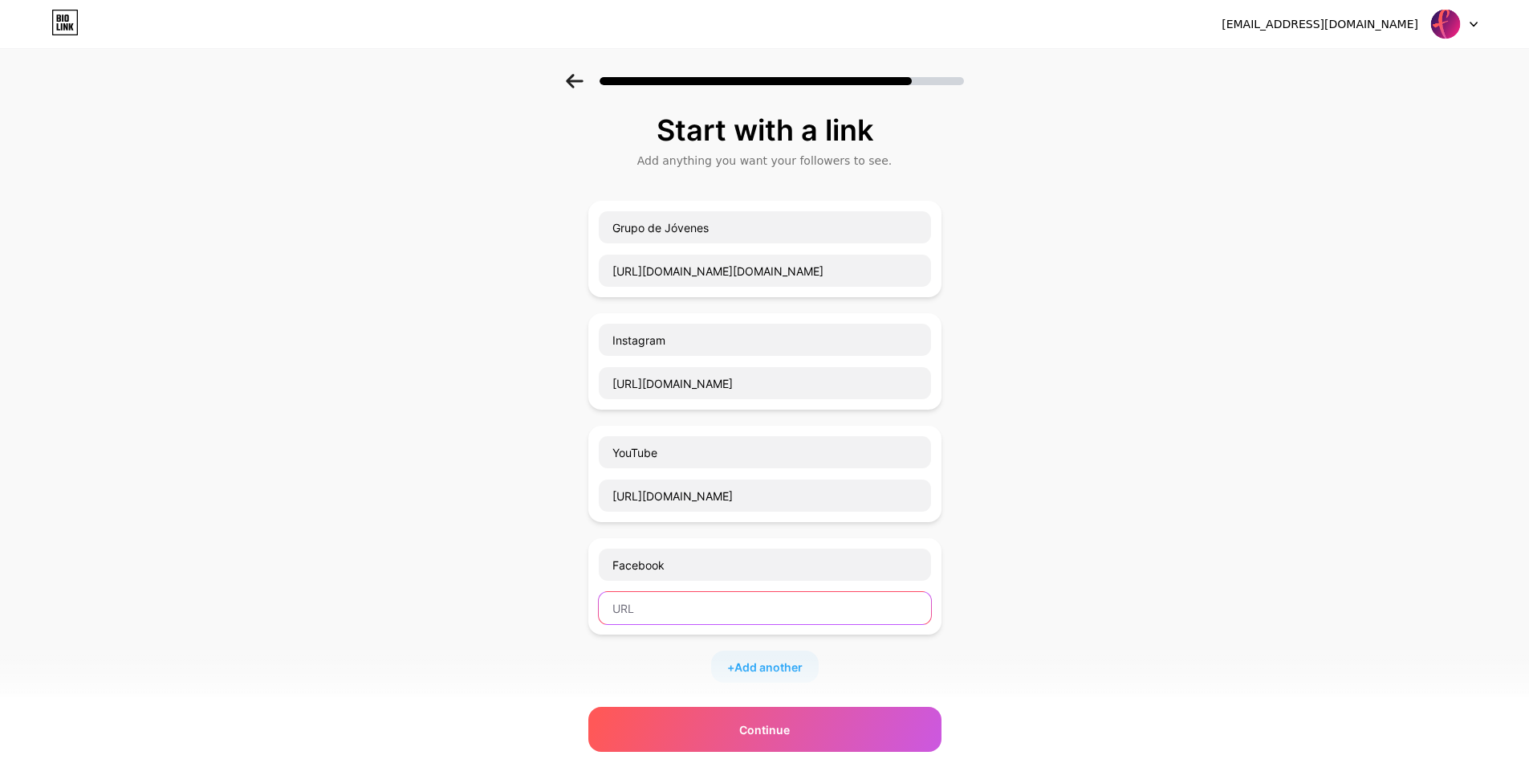
click at [724, 618] on input "text" at bounding box center [765, 608] width 332 height 32
click at [718, 609] on input "text" at bounding box center [765, 608] width 332 height 32
paste input "[URL][DOMAIN_NAME][CREDIT_CARD_NUMBER]"
type input "[URL][DOMAIN_NAME][CREDIT_CARD_NUMBER]"
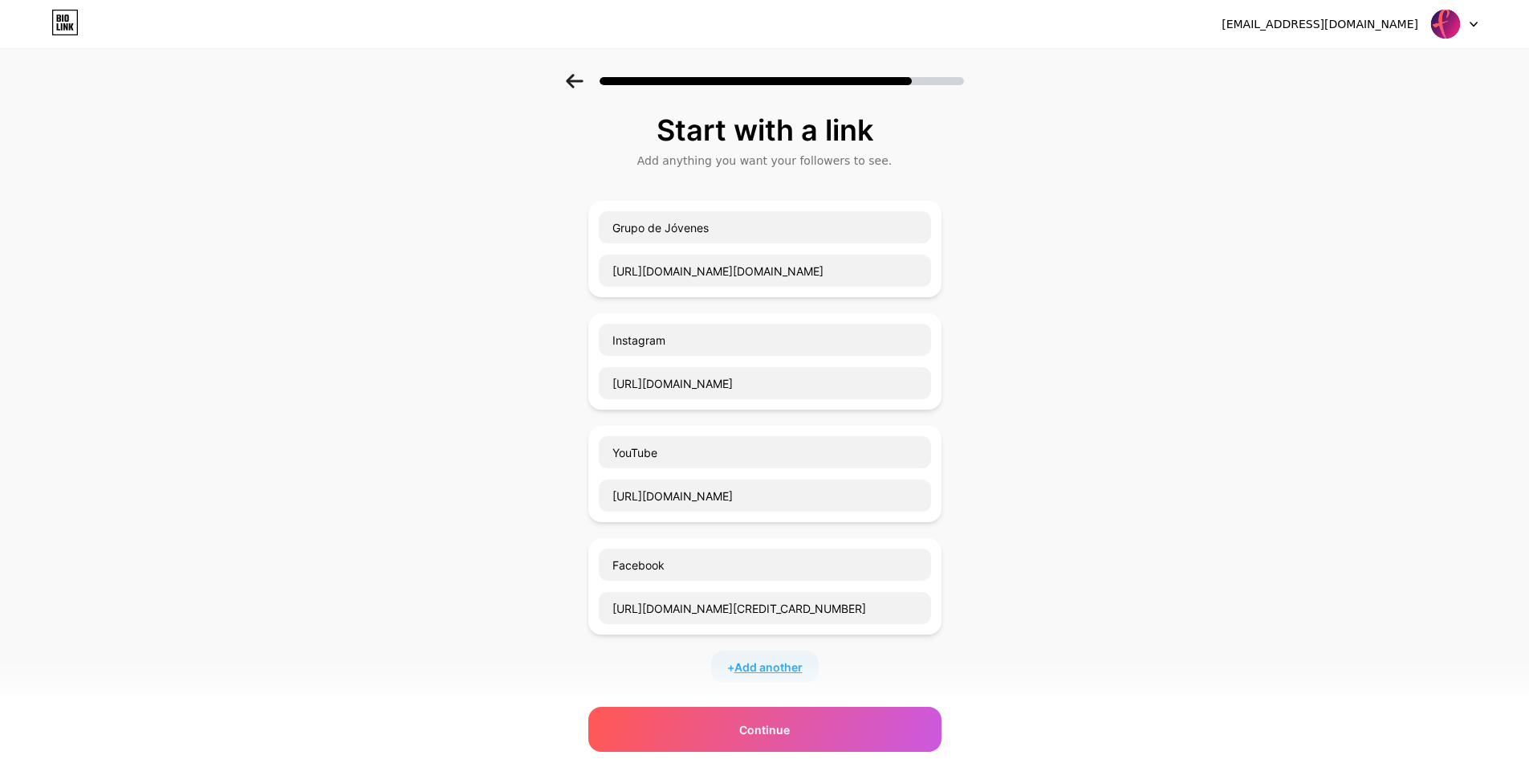
click at [781, 659] on span "Add another" at bounding box center [769, 667] width 69 height 17
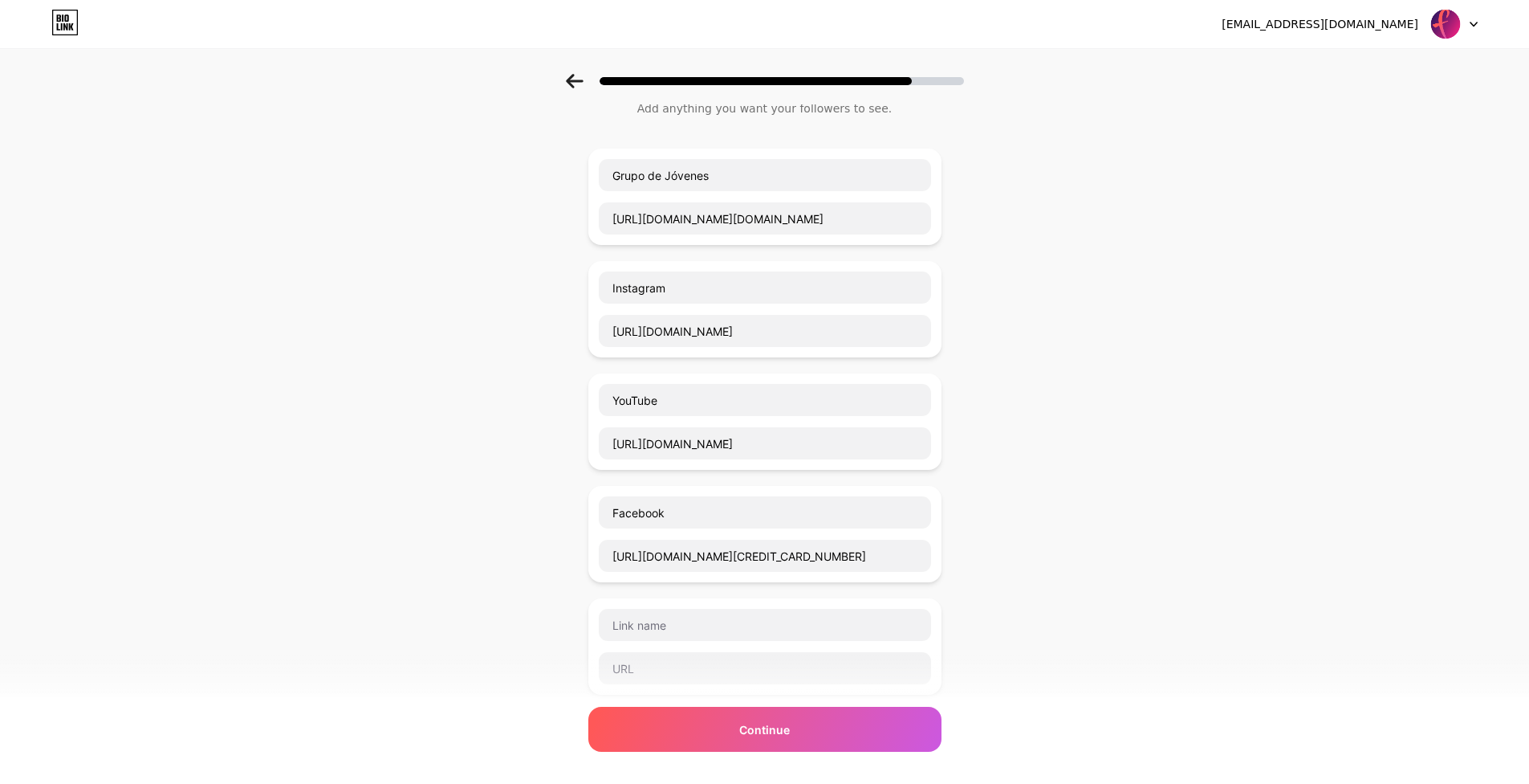
scroll to position [47, 0]
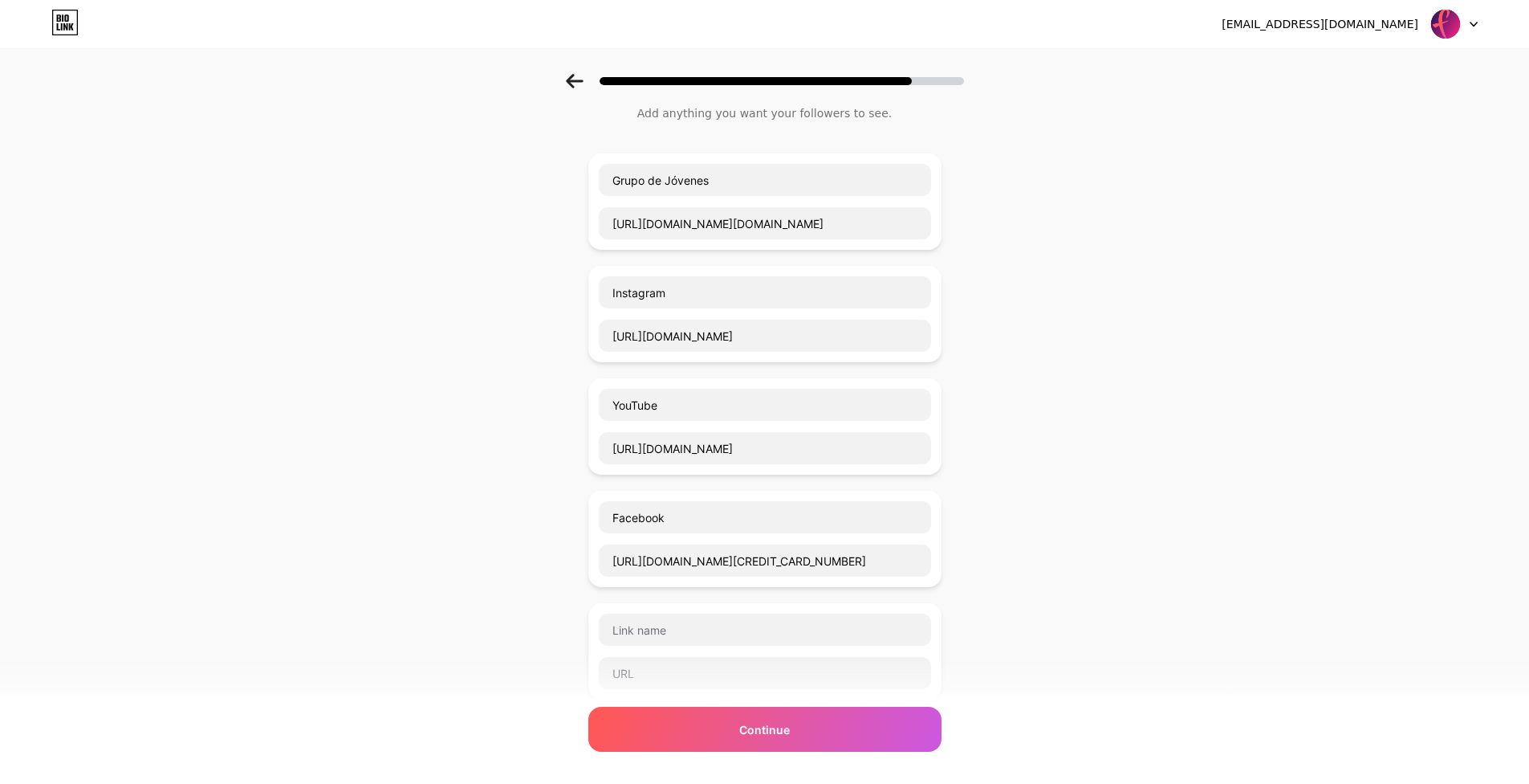
click at [1047, 292] on div "Start with a link Add anything you want your followers to see. Grupo de Jóvenes…" at bounding box center [764, 533] width 1529 height 1014
click at [696, 637] on input "text" at bounding box center [765, 630] width 332 height 32
type input "Spotify"
click at [695, 680] on input "text" at bounding box center [765, 673] width 332 height 32
click at [662, 687] on input "text" at bounding box center [765, 673] width 332 height 32
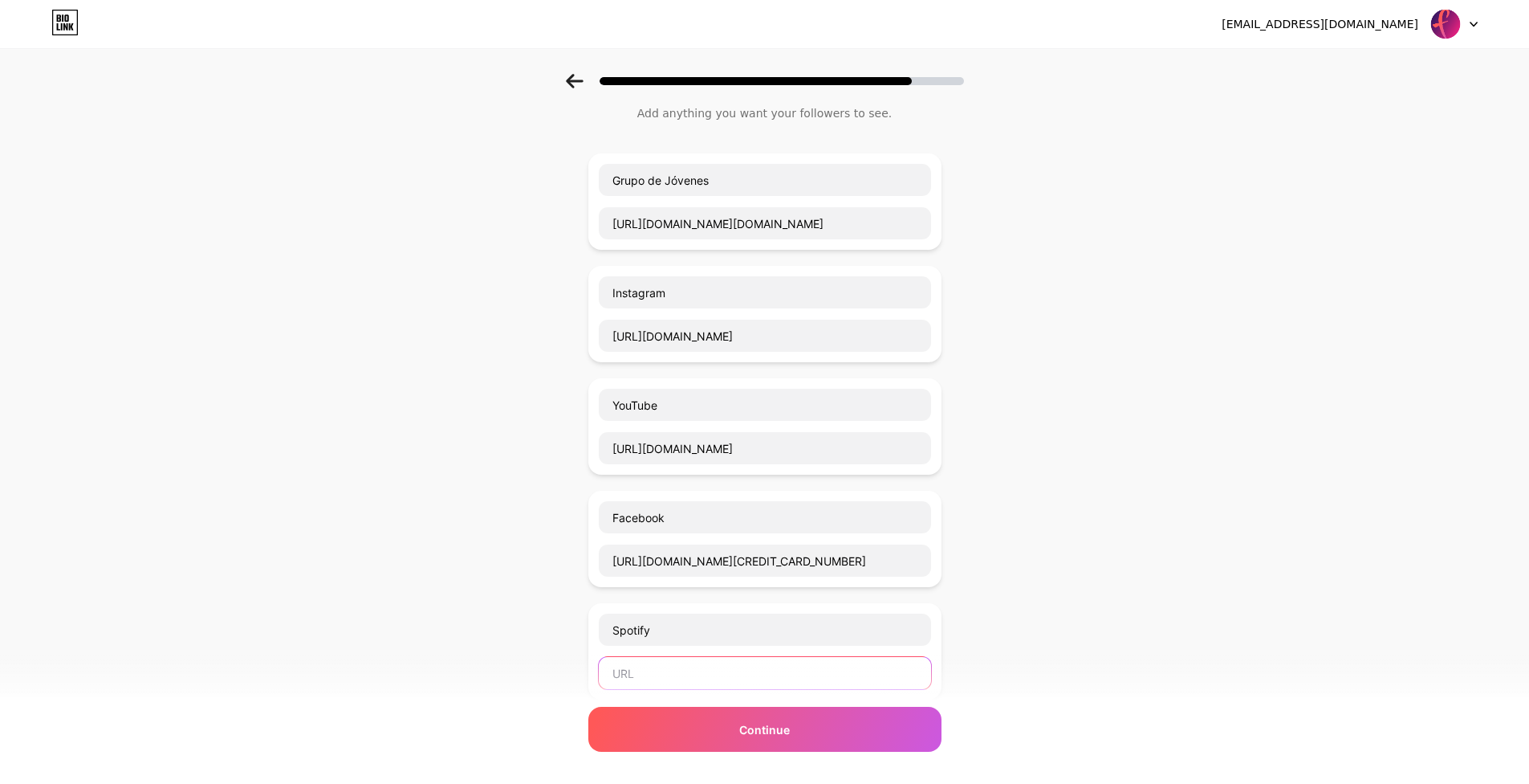
paste input "[URL][DOMAIN_NAME]"
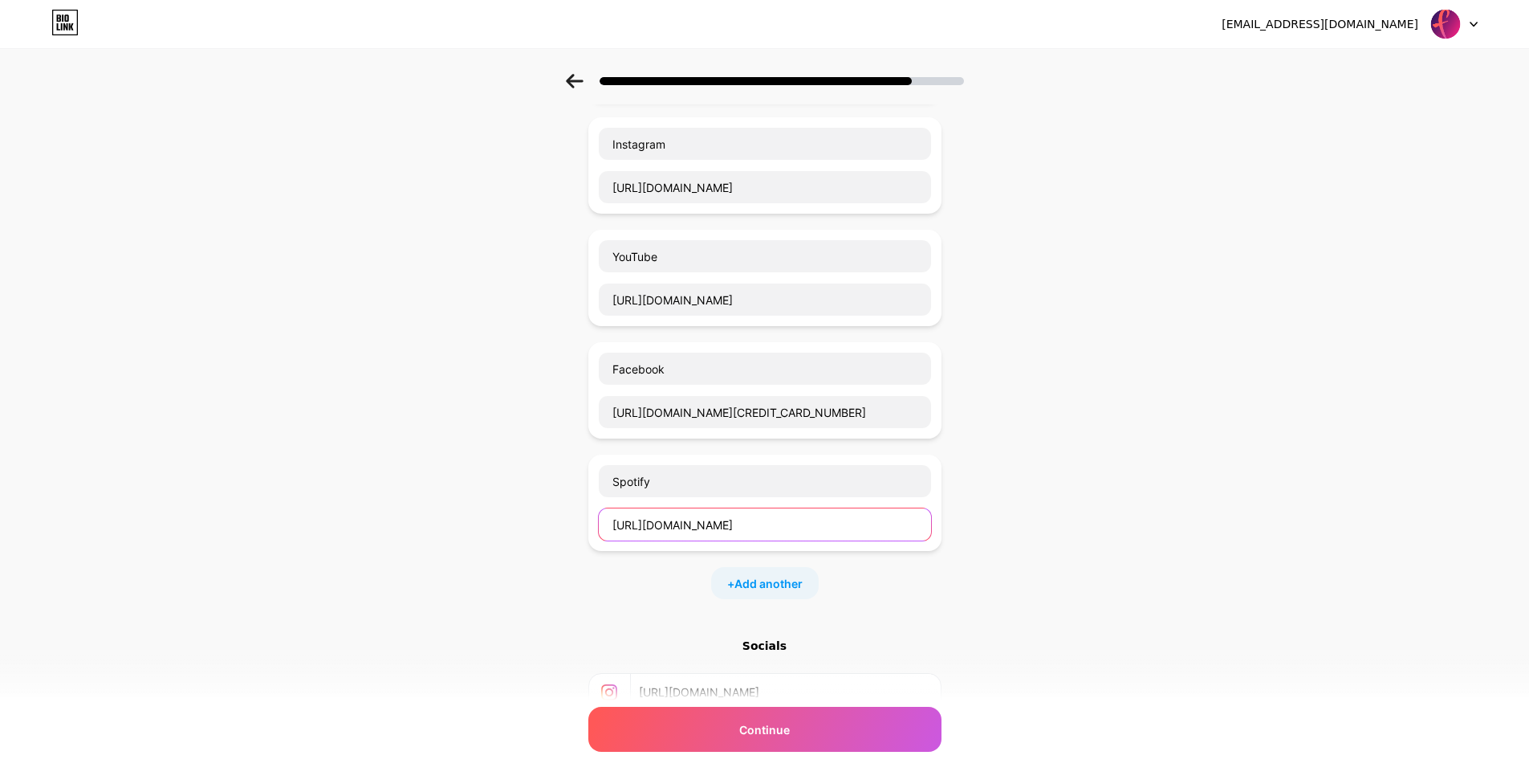
scroll to position [208, 0]
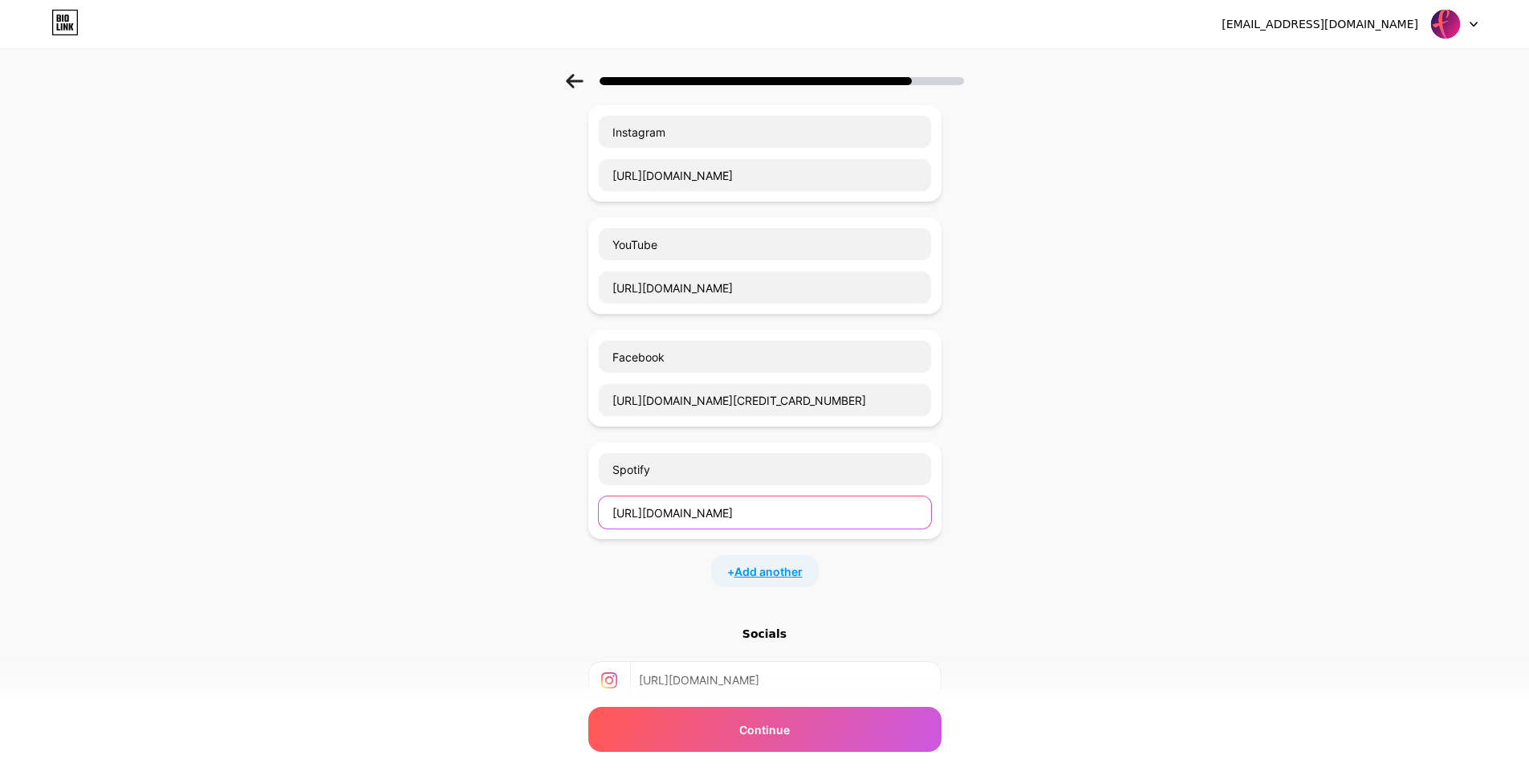
type input "[URL][DOMAIN_NAME]"
click at [783, 568] on span "Add another" at bounding box center [769, 571] width 69 height 17
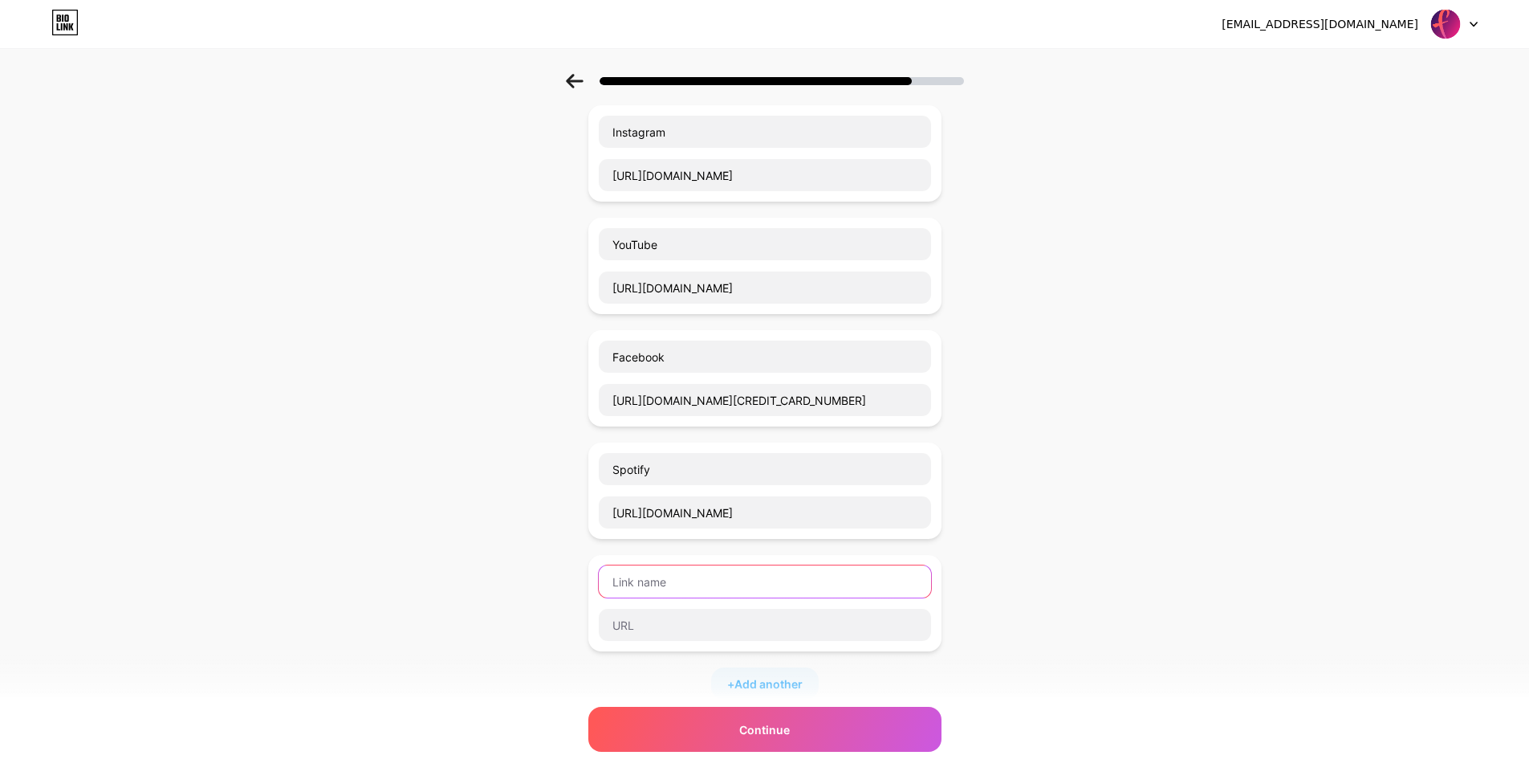
click at [711, 583] on input "text" at bounding box center [765, 581] width 332 height 32
click at [717, 586] on input "text" at bounding box center [765, 581] width 332 height 32
type input "Apple Podcast"
click at [689, 625] on input "text" at bounding box center [765, 625] width 332 height 32
paste input "[URL][DOMAIN_NAME]"
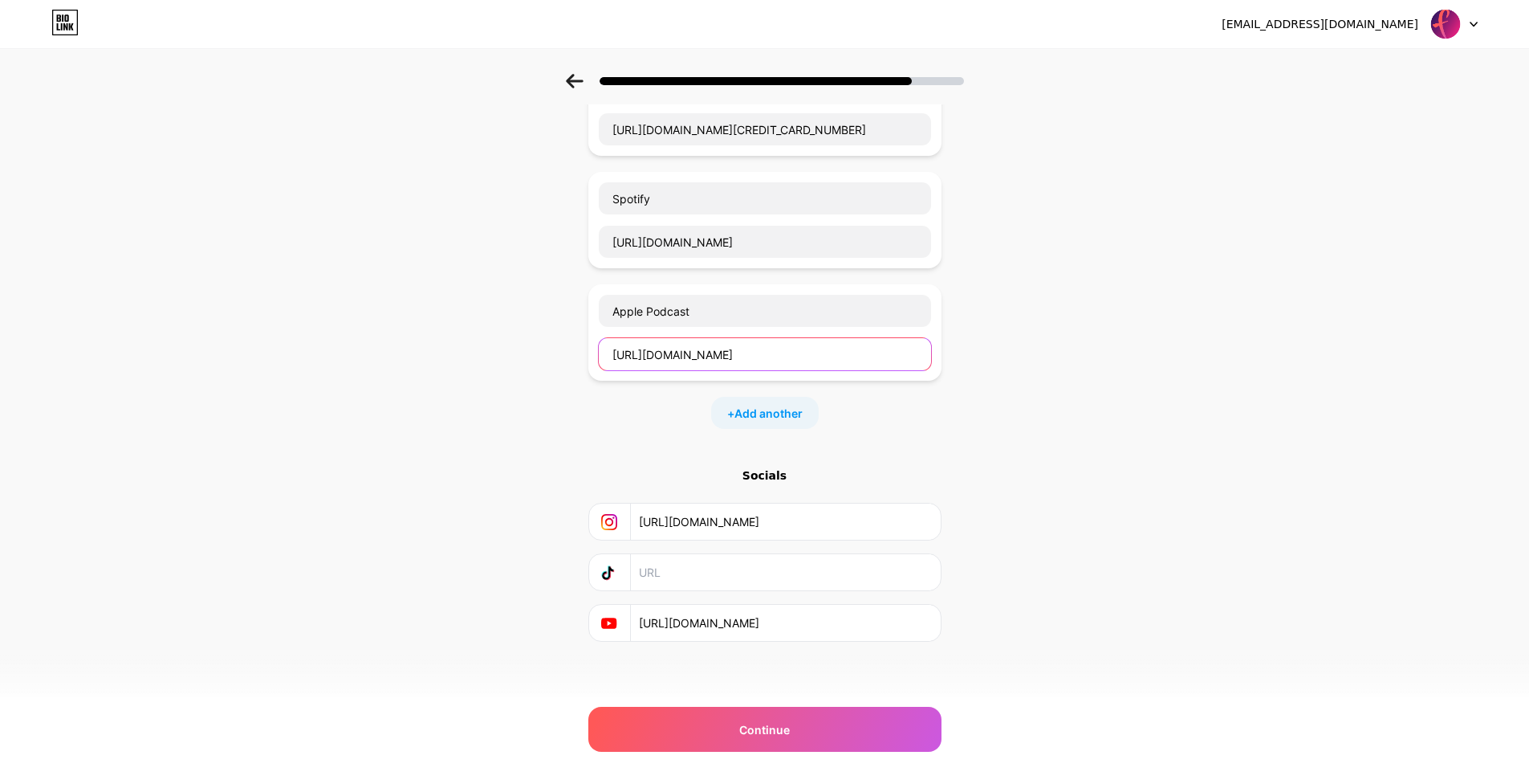
scroll to position [481, 0]
type input "[URL][DOMAIN_NAME]"
drag, startPoint x: 884, startPoint y: 524, endPoint x: 576, endPoint y: 534, distance: 308.2
click at [576, 534] on div "Start with a link Add anything you want your followers to see. Grupo de Jóvenes…" at bounding box center [764, 156] width 1529 height 1126
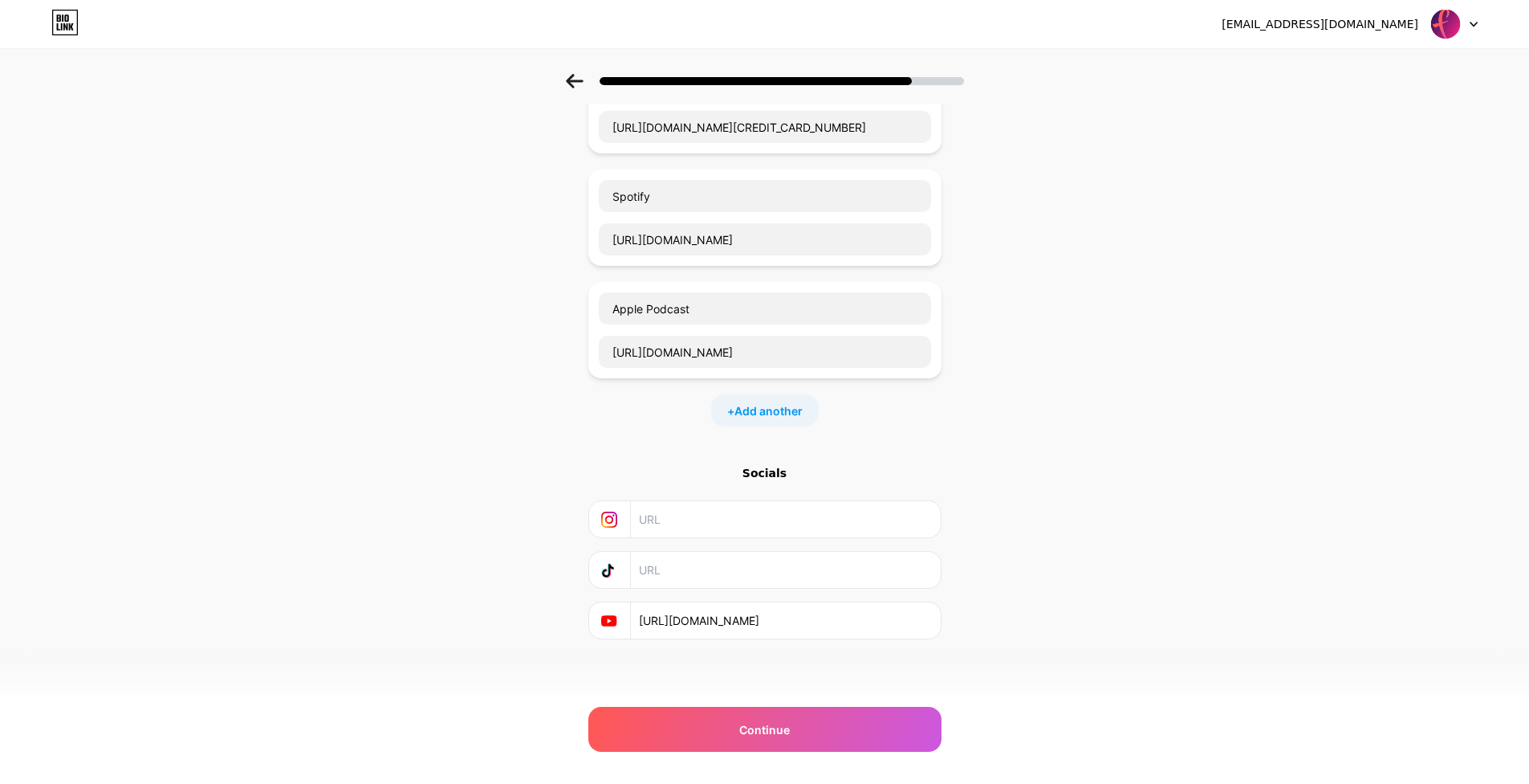
click at [836, 609] on input "[URL][DOMAIN_NAME]" at bounding box center [785, 620] width 292 height 36
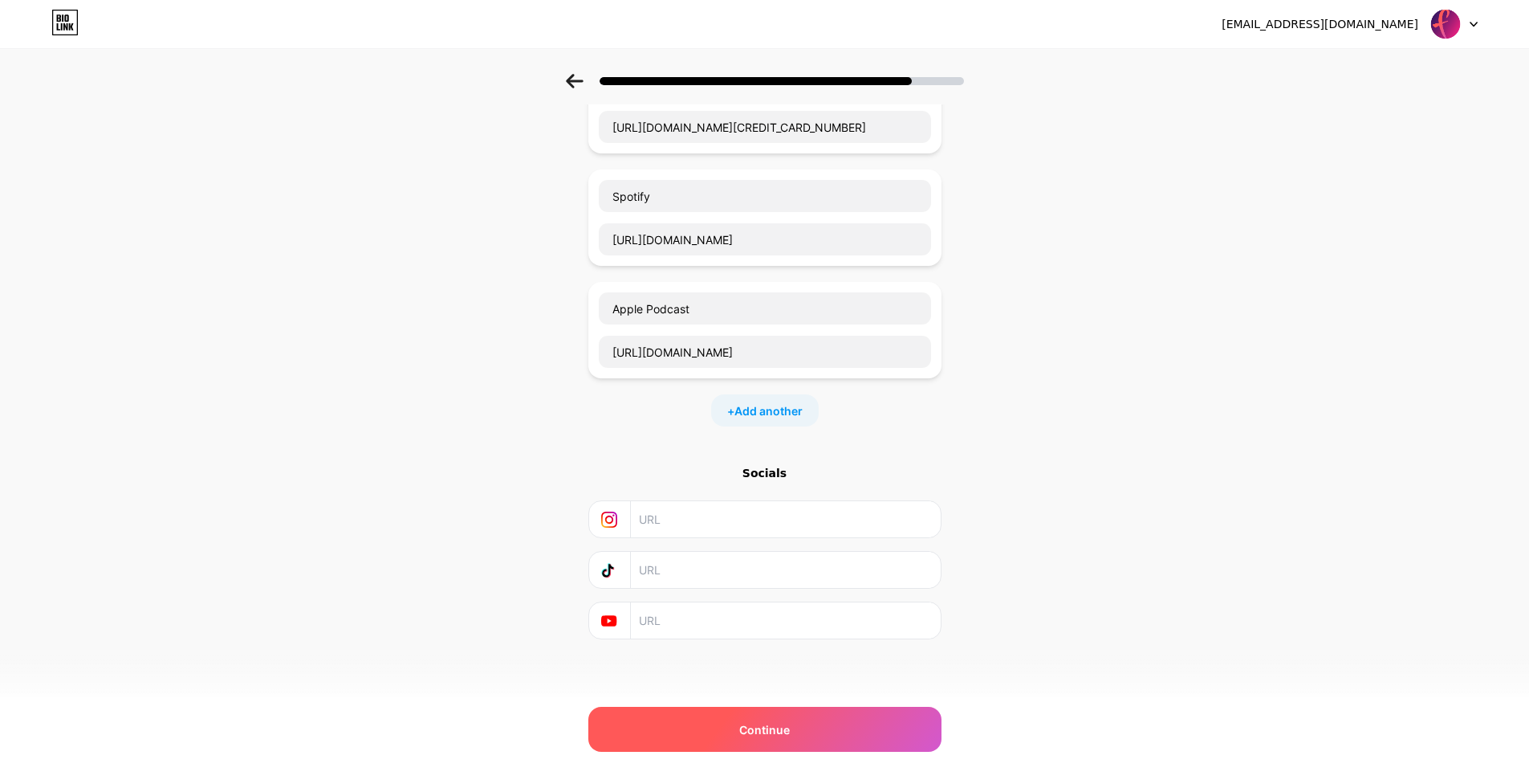
click at [781, 730] on span "Continue" at bounding box center [764, 730] width 51 height 17
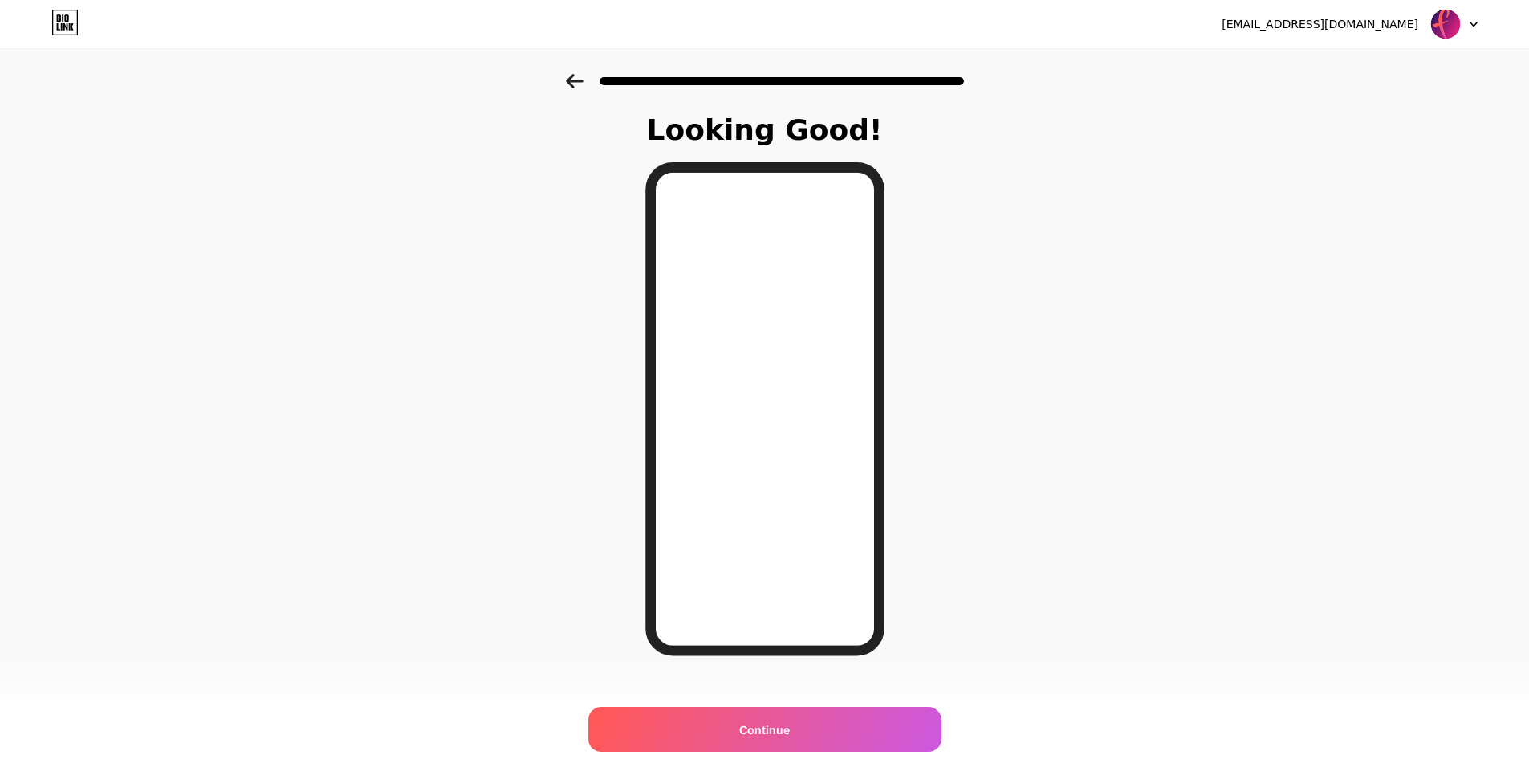
click at [582, 80] on icon at bounding box center [575, 81] width 18 height 14
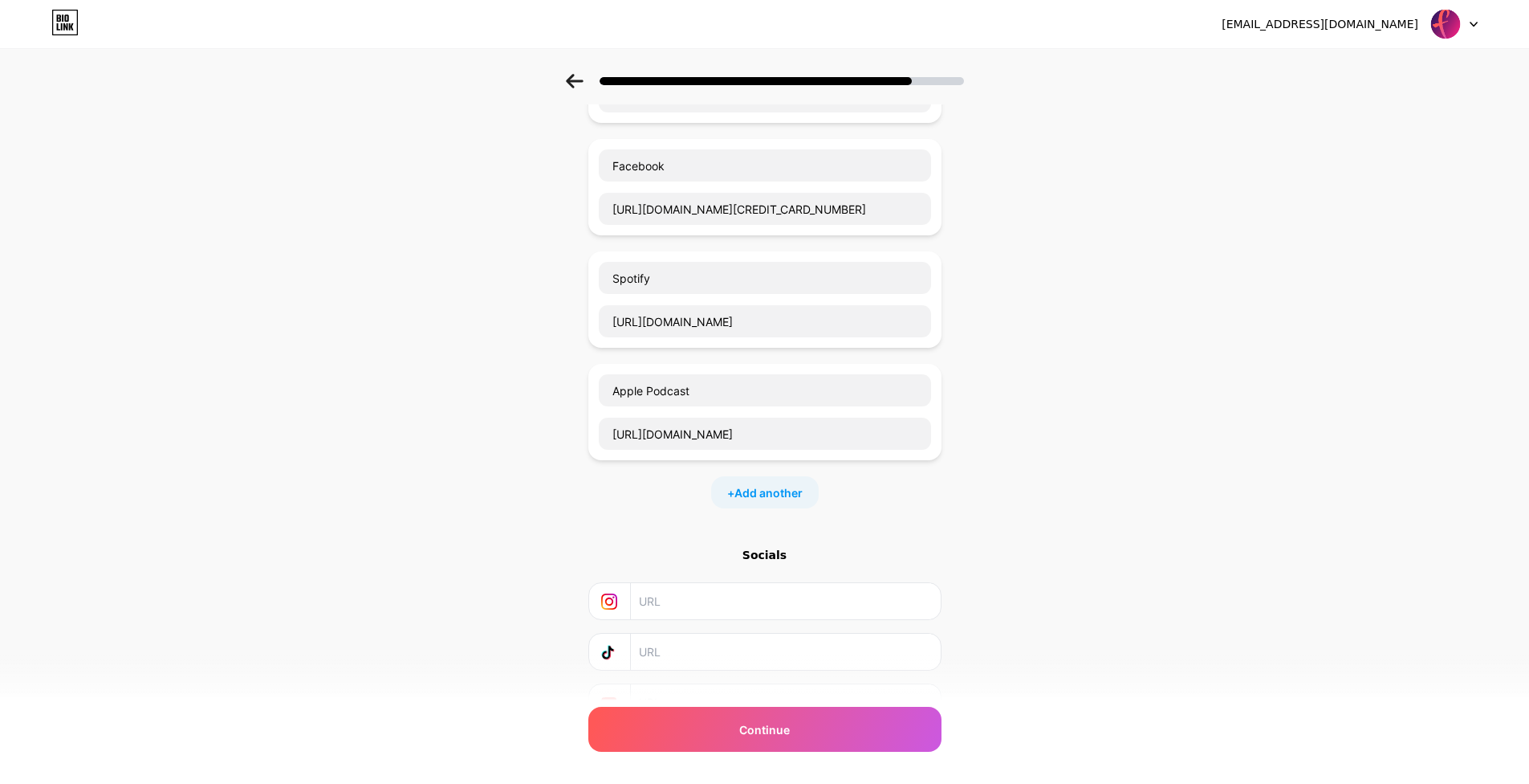
scroll to position [402, 0]
click at [765, 729] on span "Continue" at bounding box center [764, 730] width 51 height 17
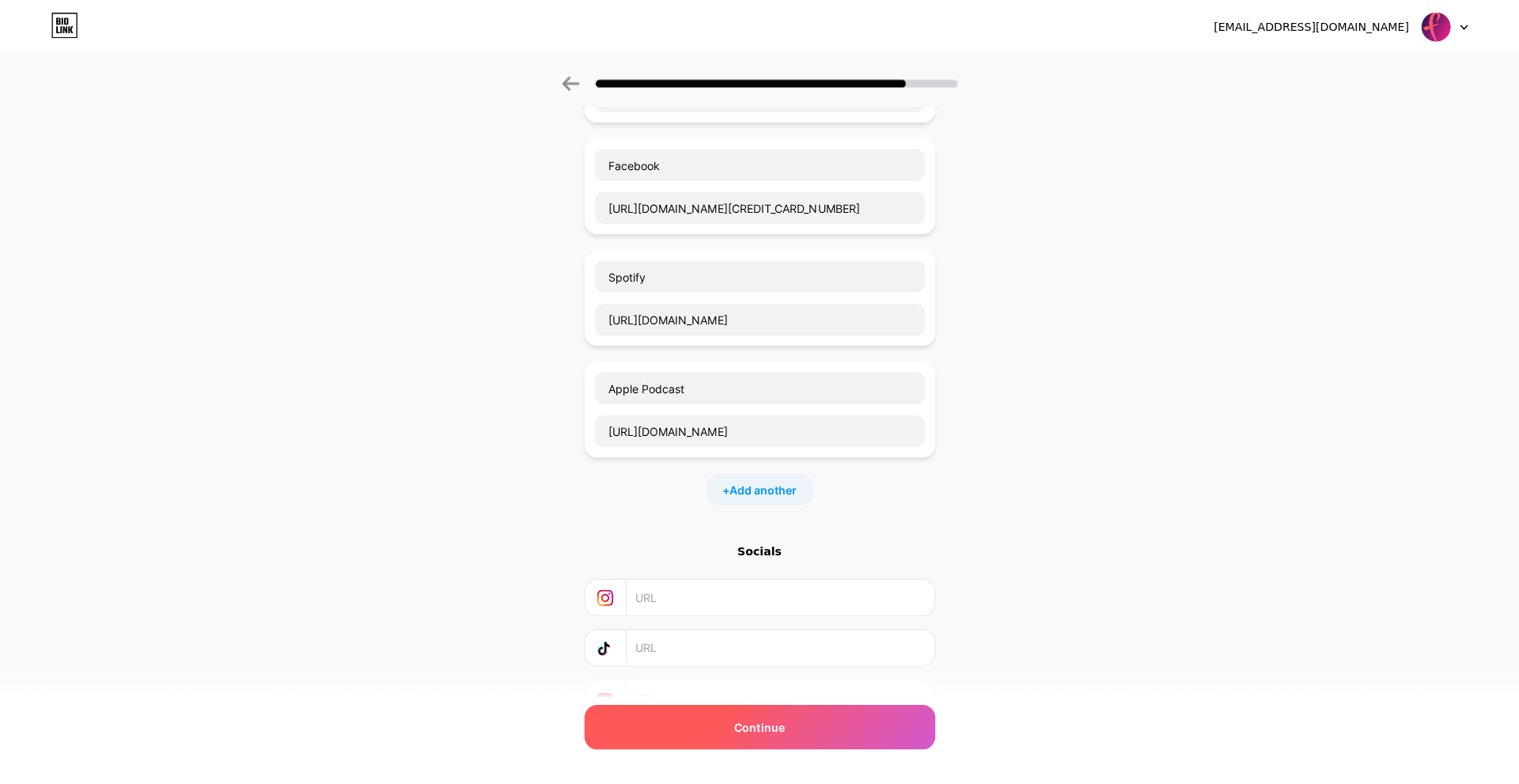
scroll to position [0, 0]
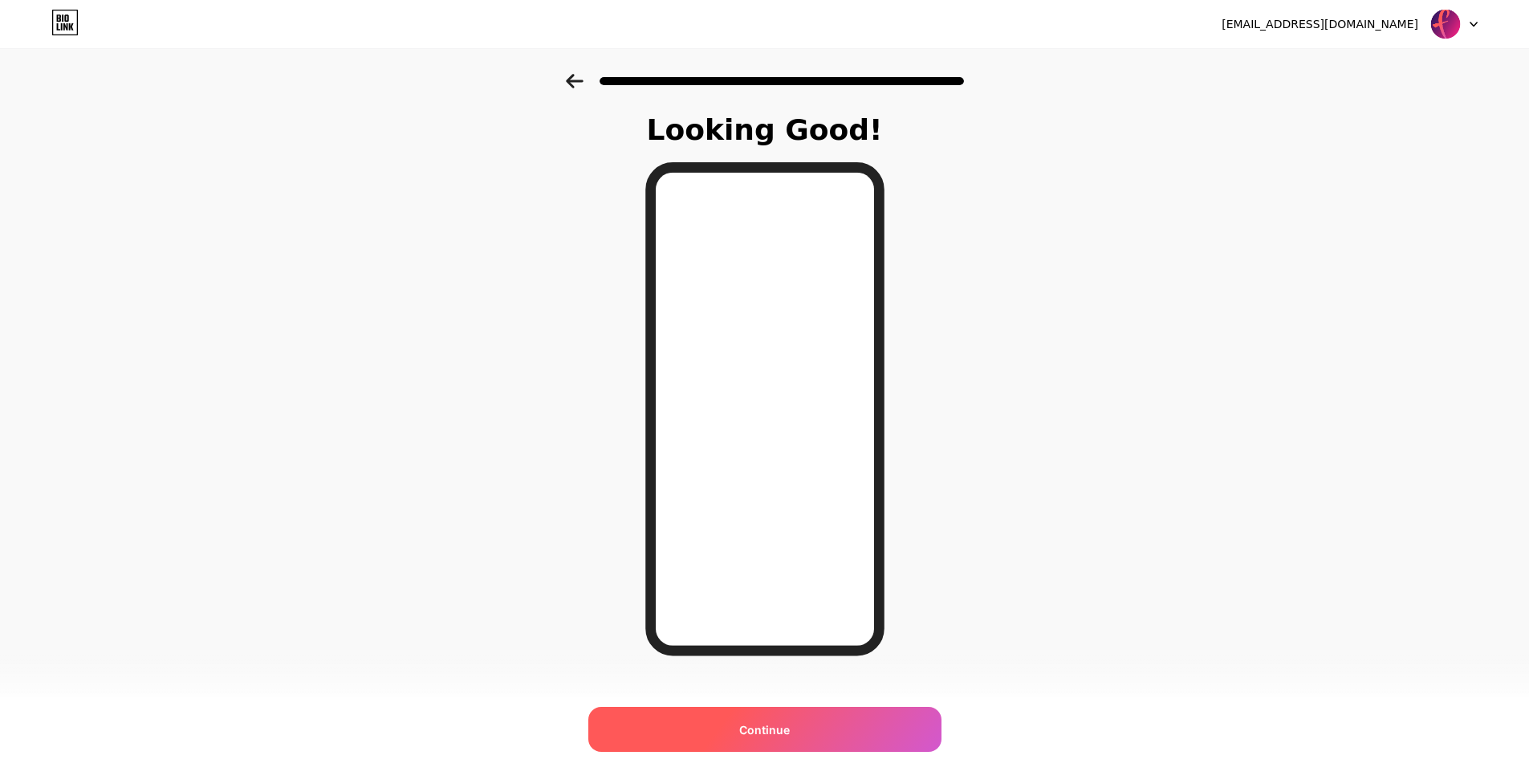
click at [776, 730] on span "Continue" at bounding box center [764, 730] width 51 height 17
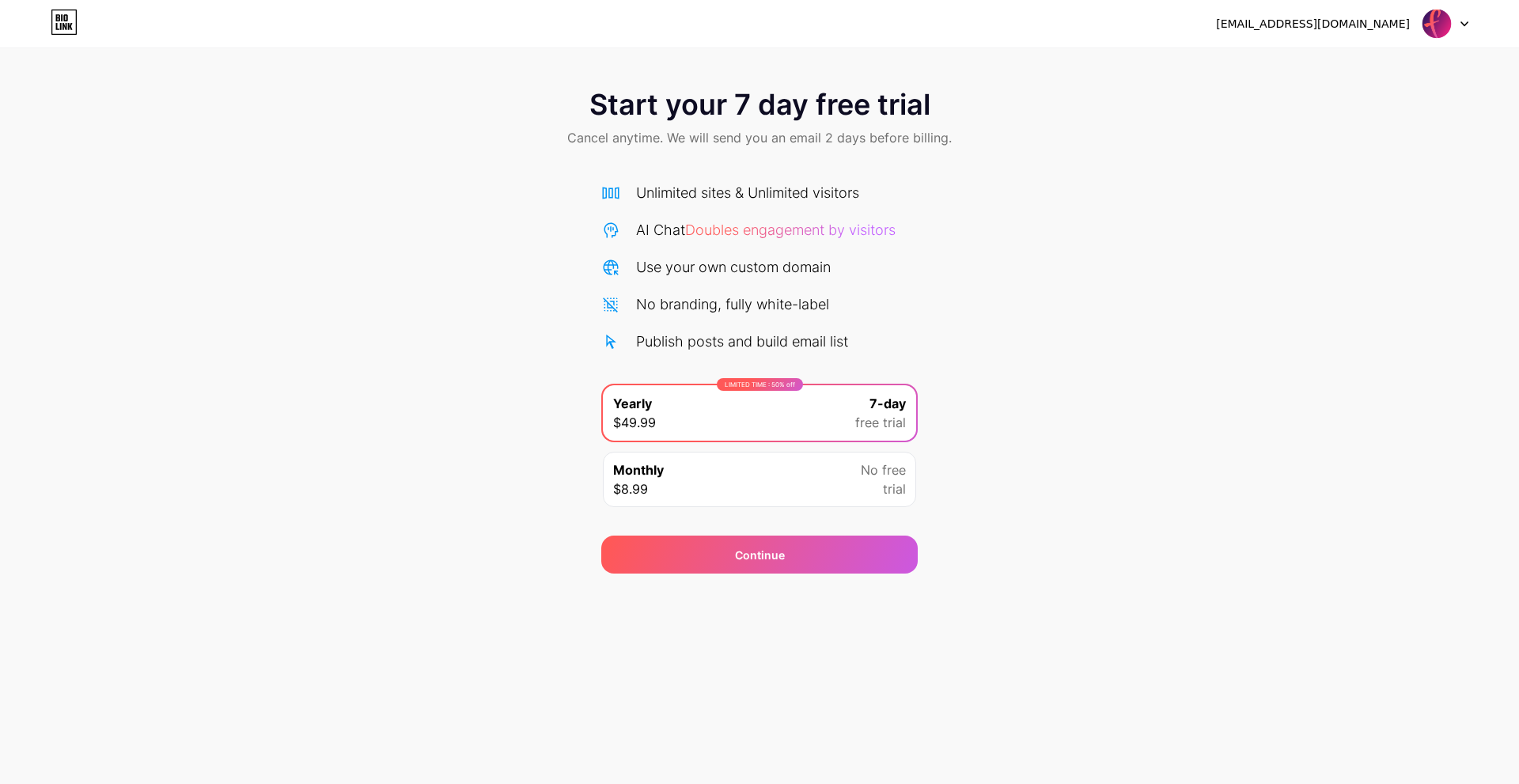
click at [63, 37] on link at bounding box center [64, 23] width 27 height 28
click at [62, 19] on icon at bounding box center [62, 18] width 2 height 8
click at [62, 19] on html "[EMAIL_ADDRESS][DOMAIN_NAME] Logout Link Copied Start your 7 day free trial Can…" at bounding box center [759, 392] width 1519 height 784
